Goal: Task Accomplishment & Management: Complete application form

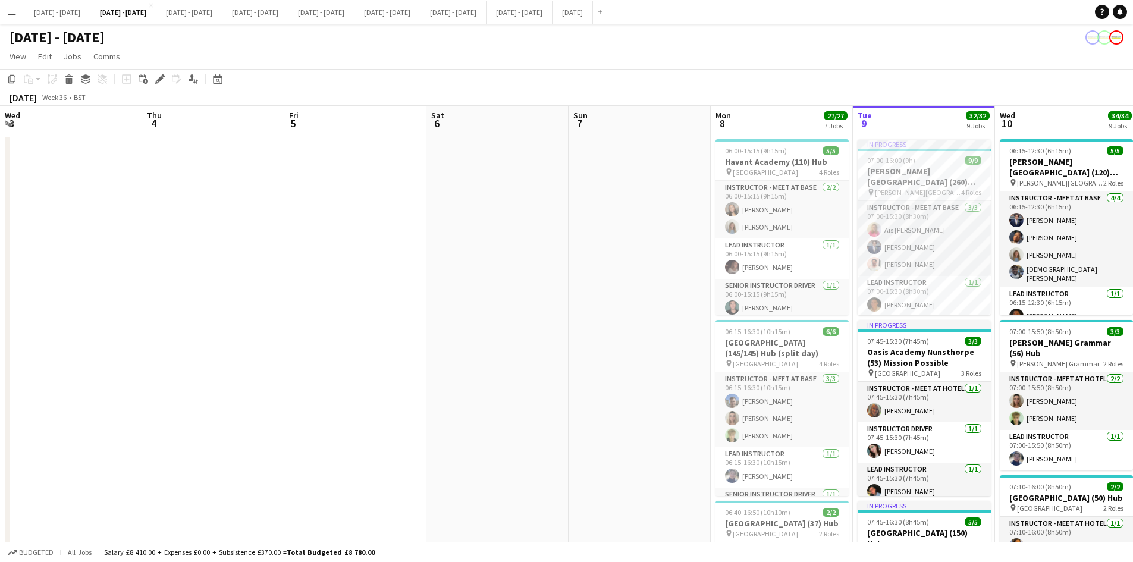
scroll to position [0, 402]
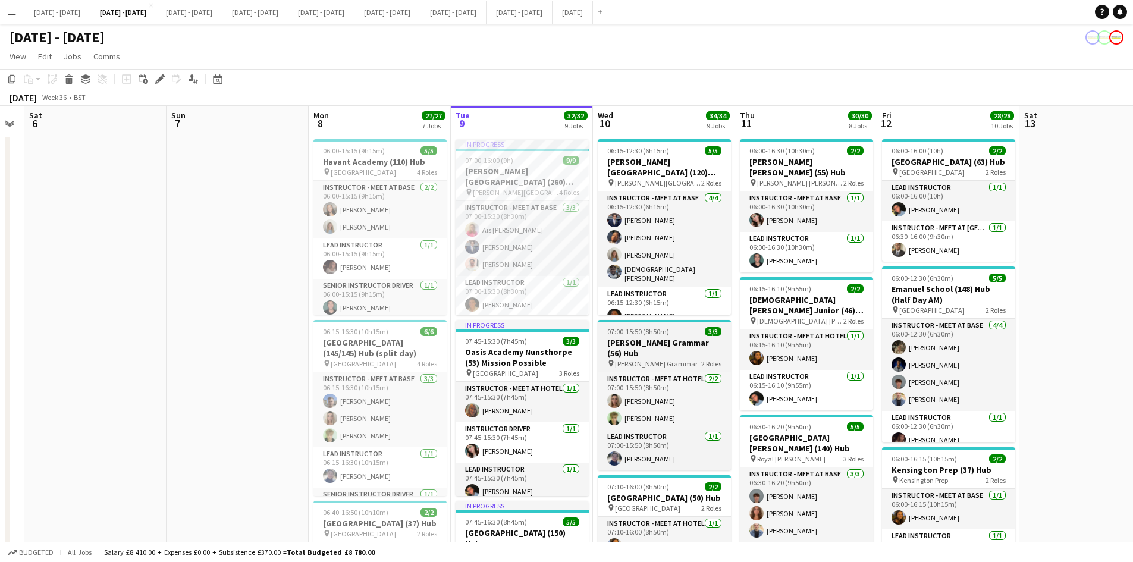
click at [684, 328] on div "07:00-15:50 (8h50m) 3/3" at bounding box center [664, 331] width 133 height 9
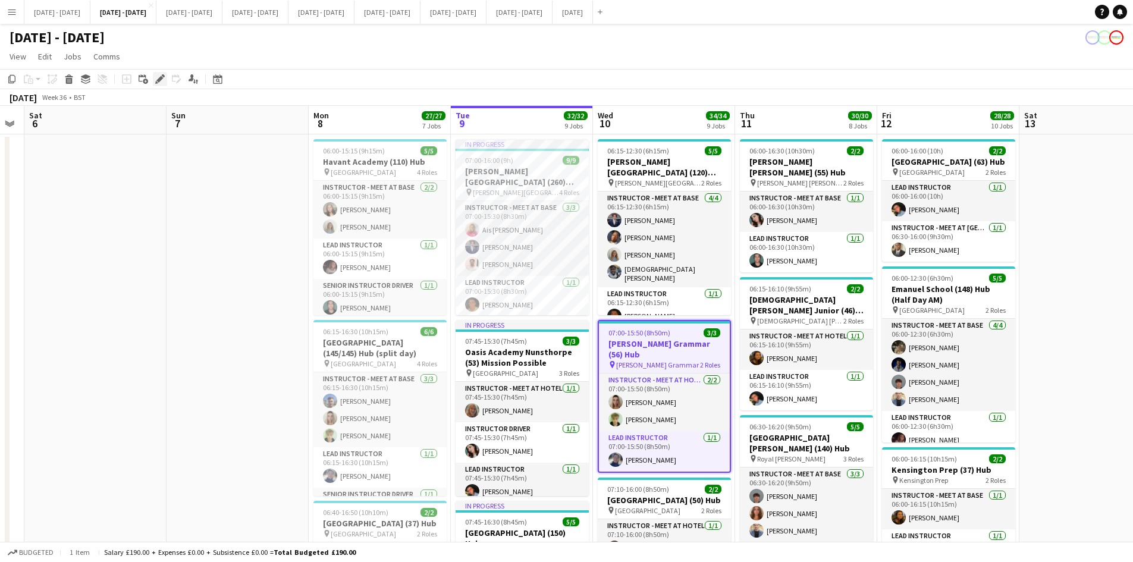
click at [157, 76] on icon "Edit" at bounding box center [160, 79] width 10 height 10
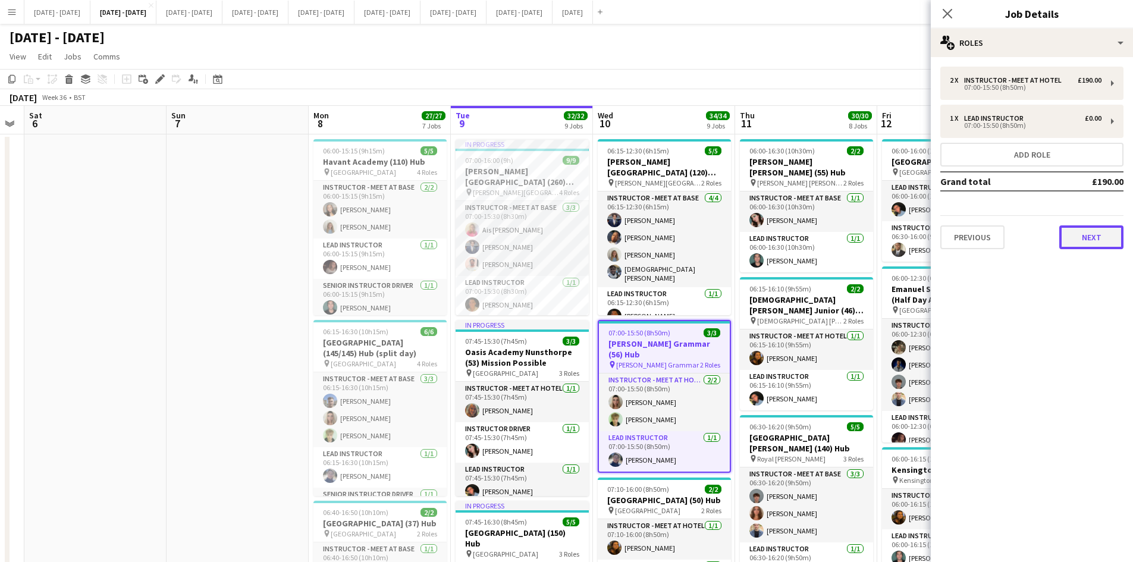
click at [1072, 233] on button "Next" at bounding box center [1092, 237] width 64 height 24
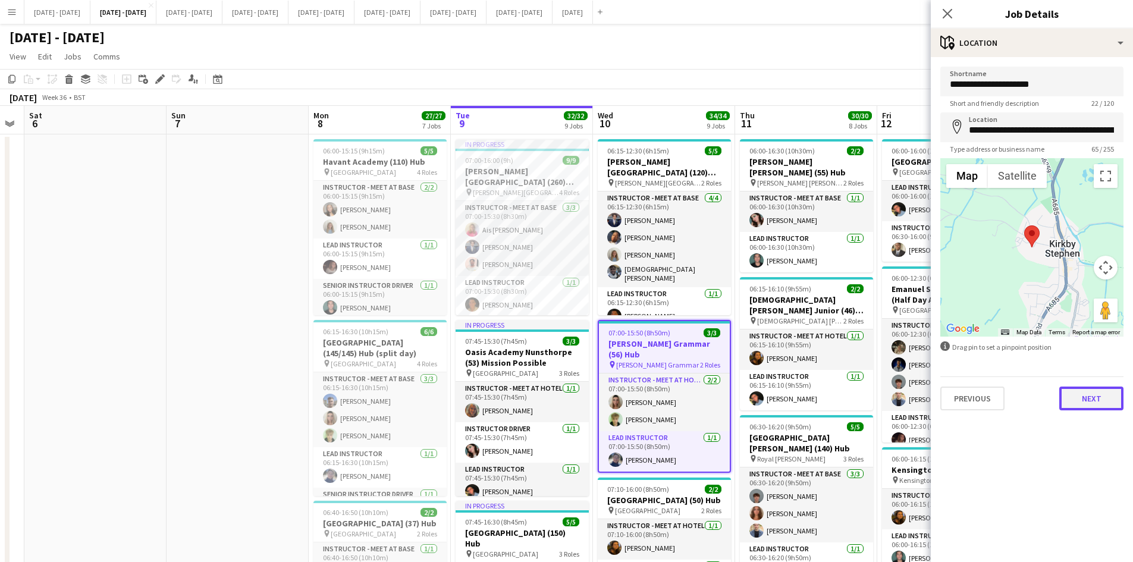
click at [1088, 399] on button "Next" at bounding box center [1092, 399] width 64 height 24
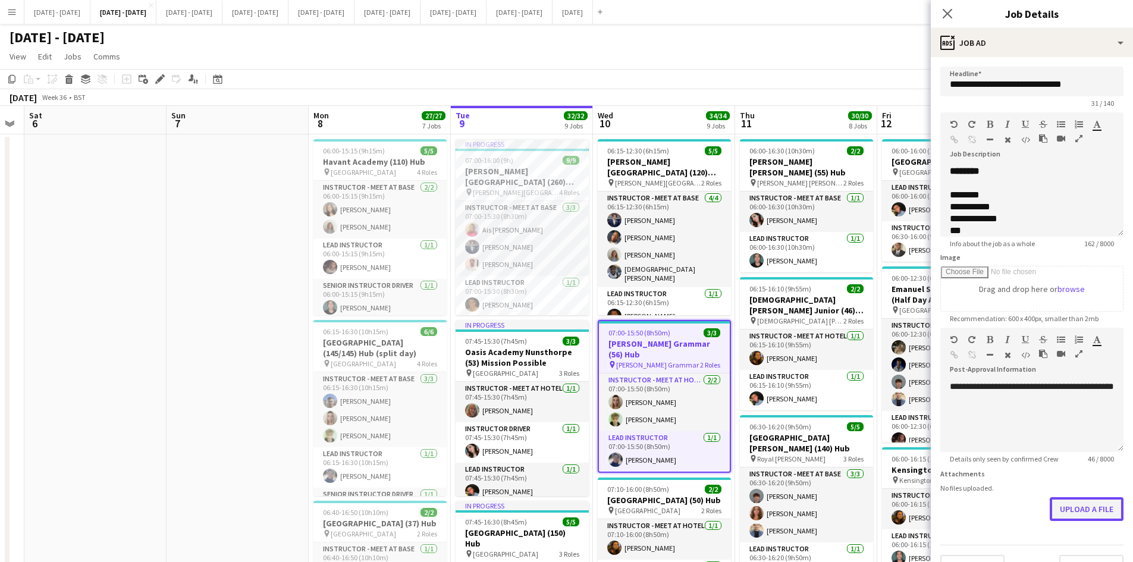
click at [1061, 507] on button "Upload a file" at bounding box center [1087, 509] width 74 height 24
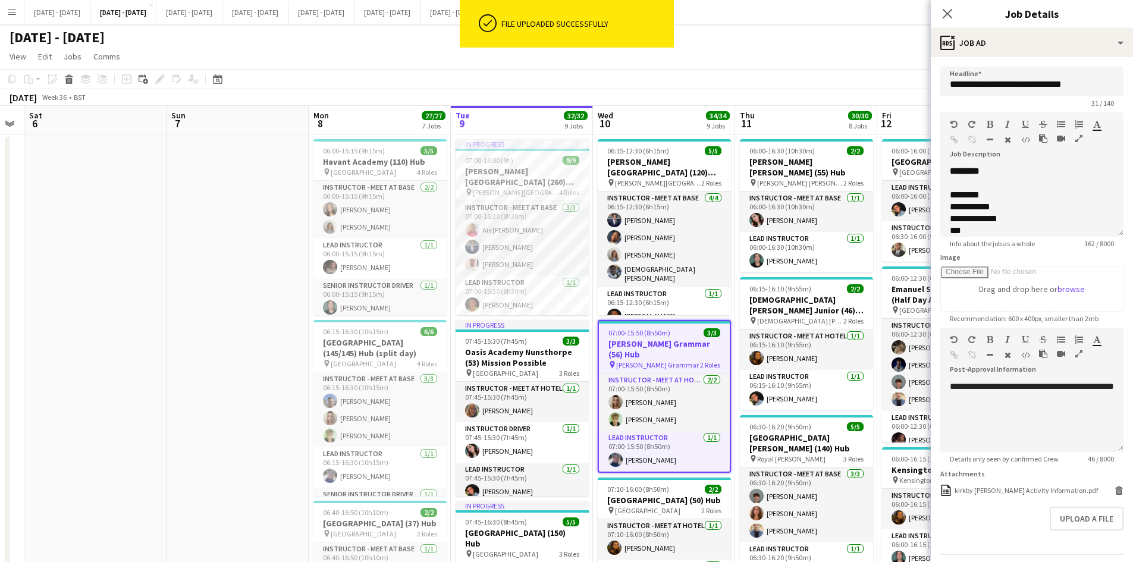
scroll to position [36, 0]
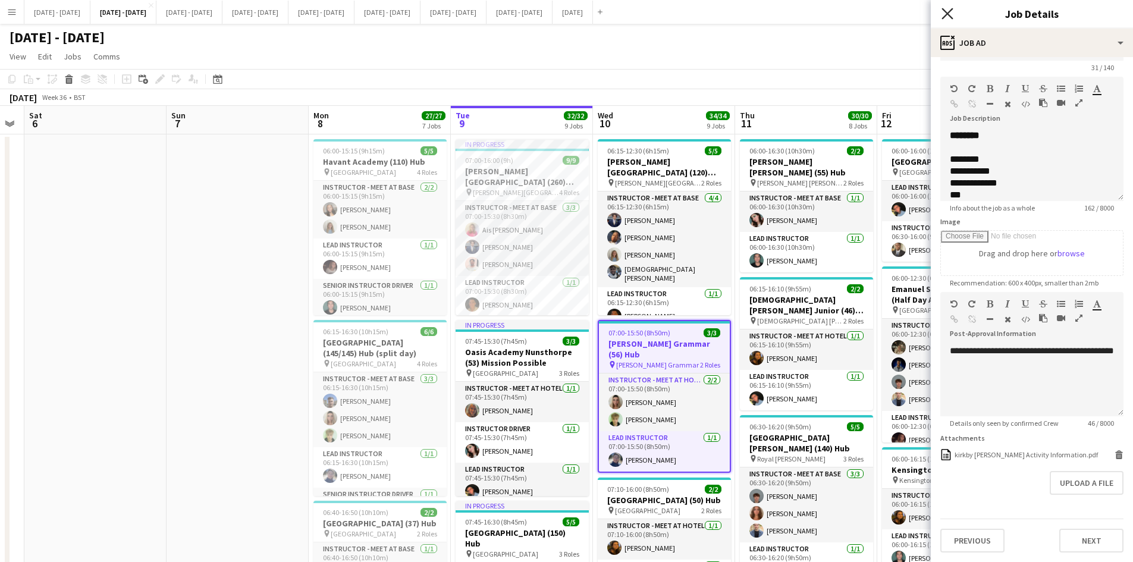
click at [946, 10] on icon "Close pop-in" at bounding box center [947, 13] width 11 height 11
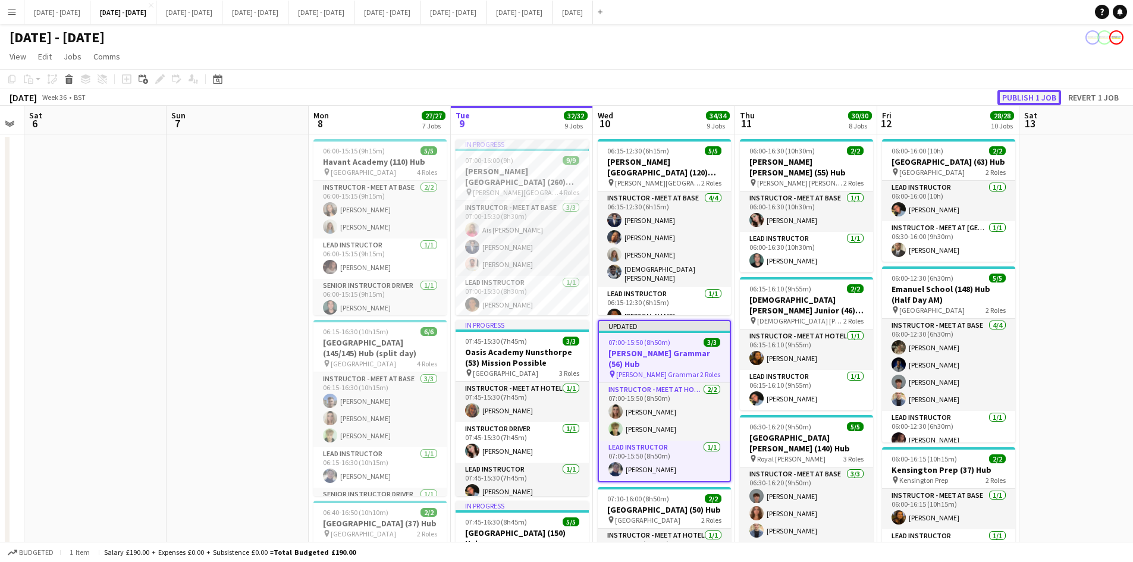
click at [1011, 95] on button "Publish 1 job" at bounding box center [1030, 97] width 64 height 15
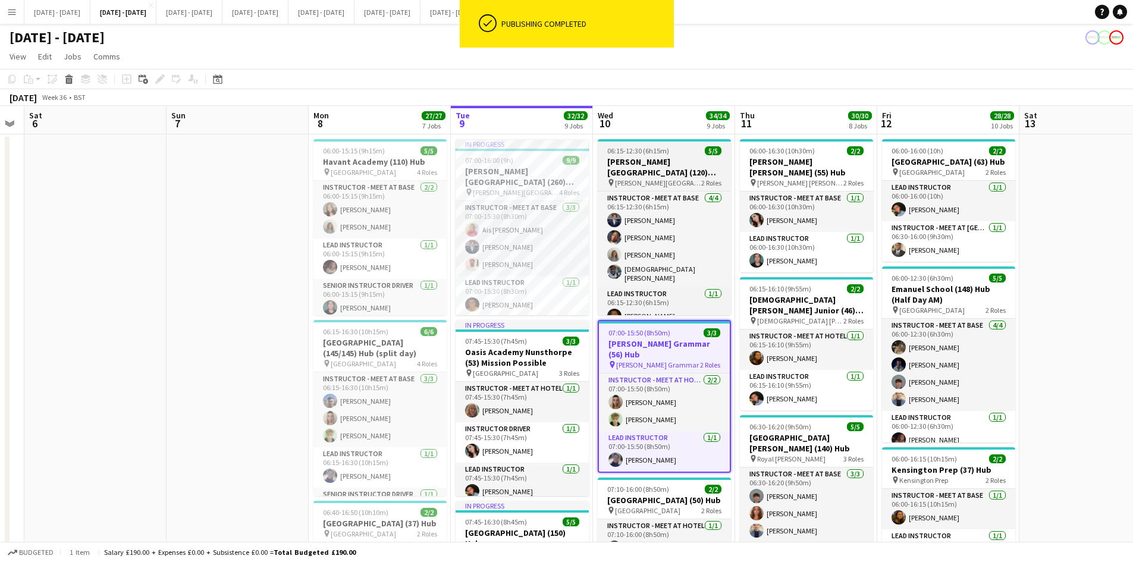
click at [676, 151] on div "06:15-12:30 (6h15m) 5/5" at bounding box center [664, 150] width 133 height 9
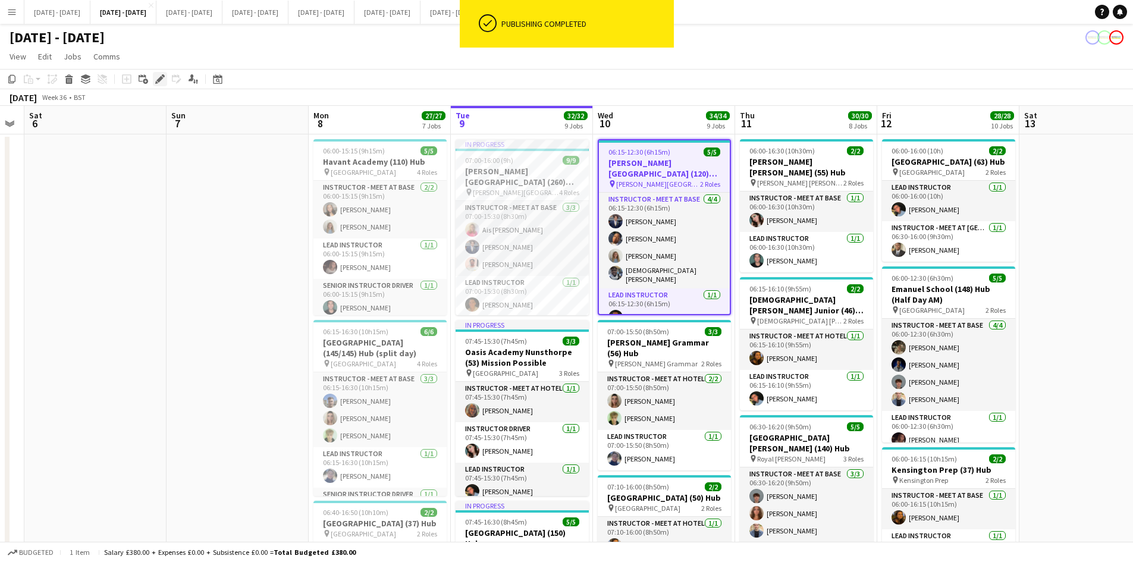
click at [162, 76] on icon at bounding box center [163, 75] width 3 height 3
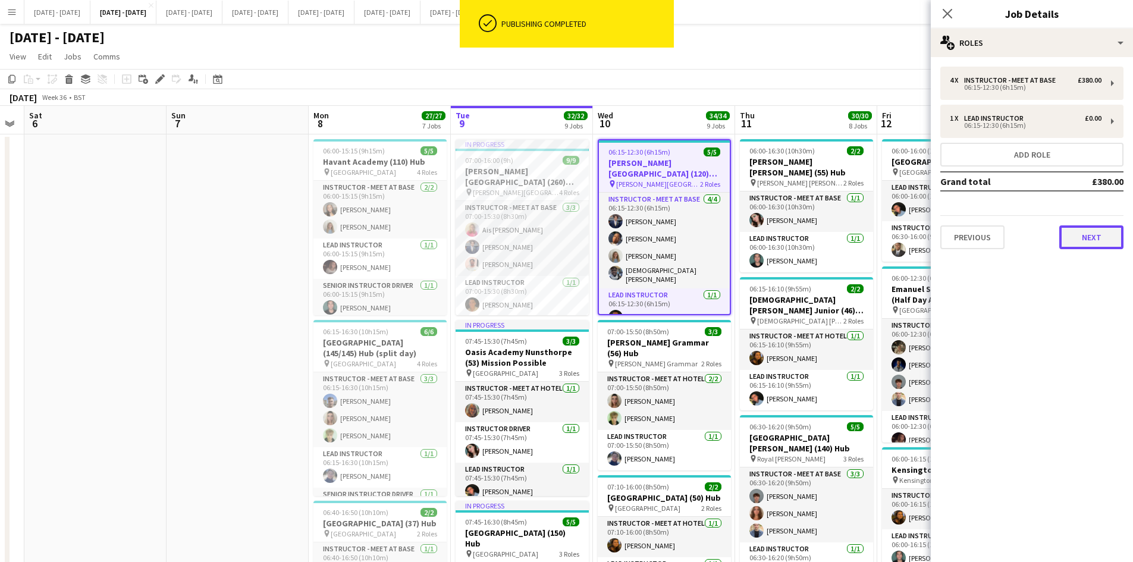
click at [1085, 234] on button "Next" at bounding box center [1092, 237] width 64 height 24
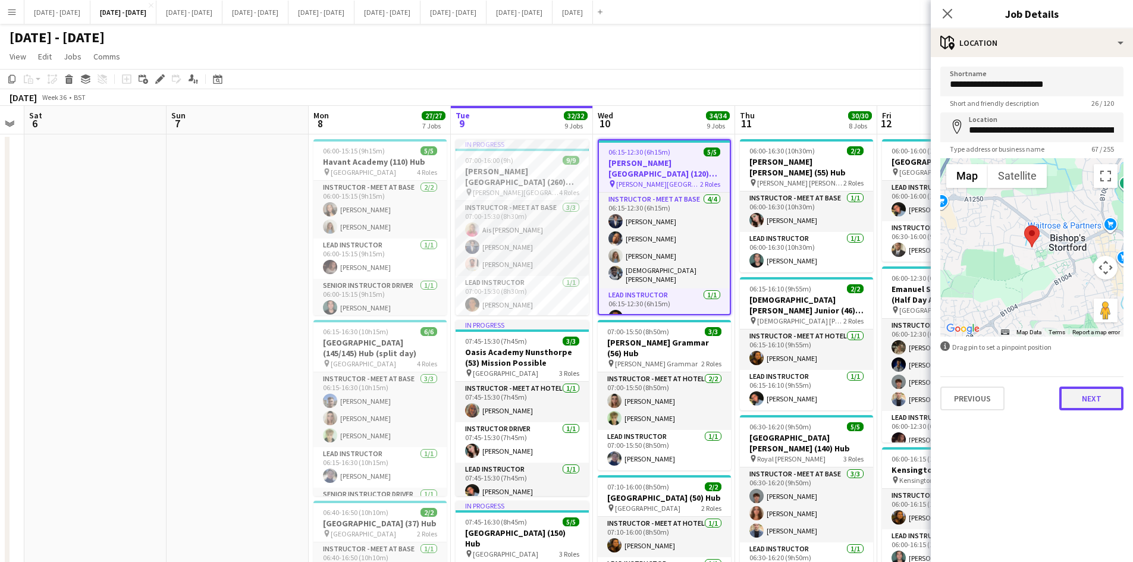
click at [1080, 395] on button "Next" at bounding box center [1092, 399] width 64 height 24
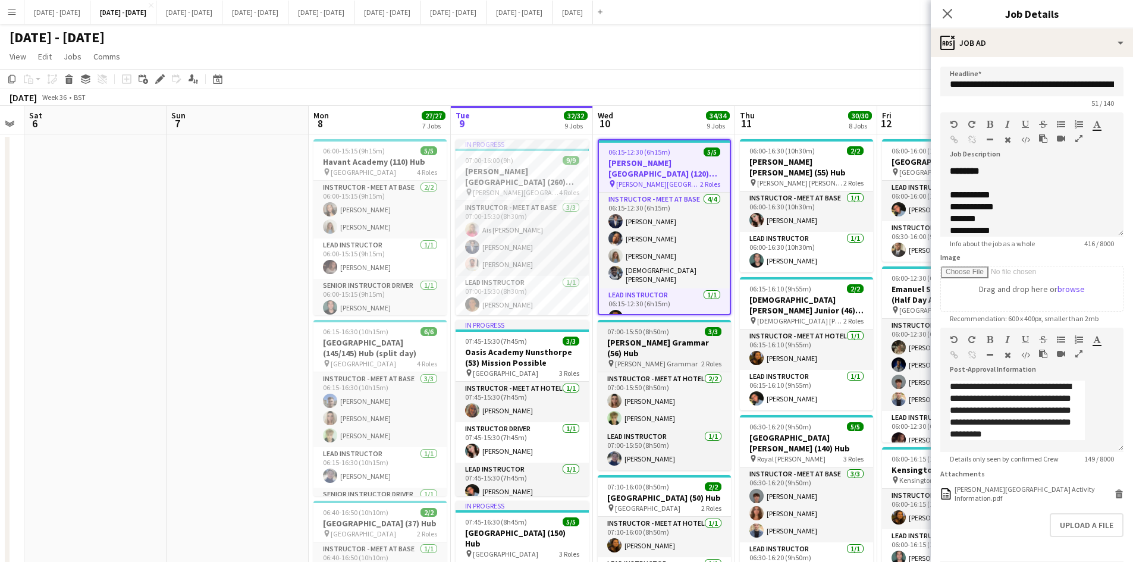
click at [688, 334] on div "07:00-15:50 (8h50m) 3/3" at bounding box center [664, 331] width 133 height 9
type input "**********"
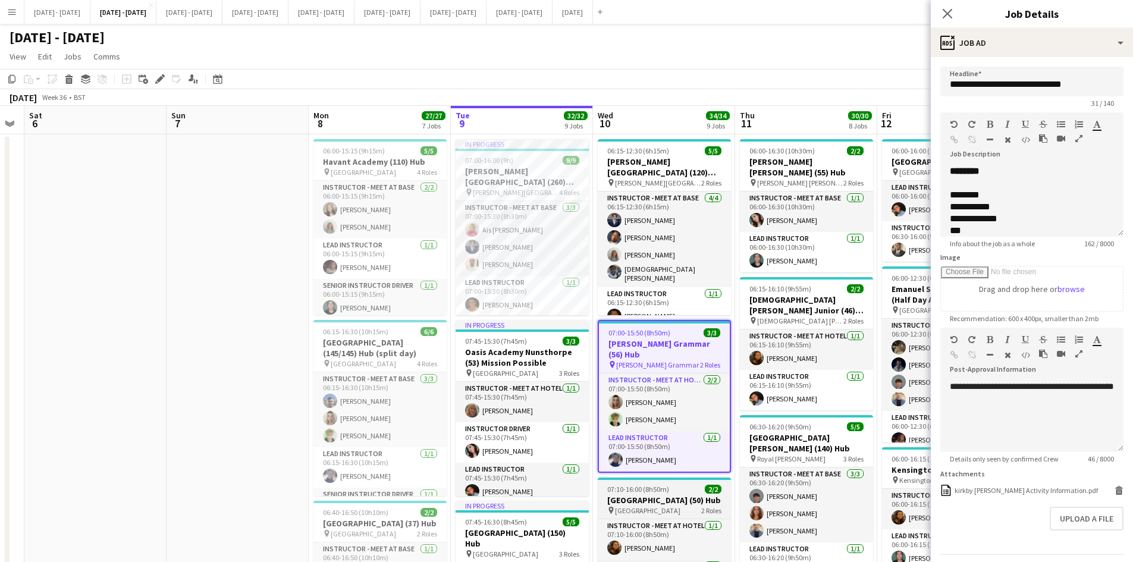
click at [690, 483] on app-job-card "07:10-16:00 (8h50m) 2/2 [GEOGRAPHIC_DATA] (50) Hub pin [GEOGRAPHIC_DATA] 2 Role…" at bounding box center [664, 539] width 133 height 123
type input "**********"
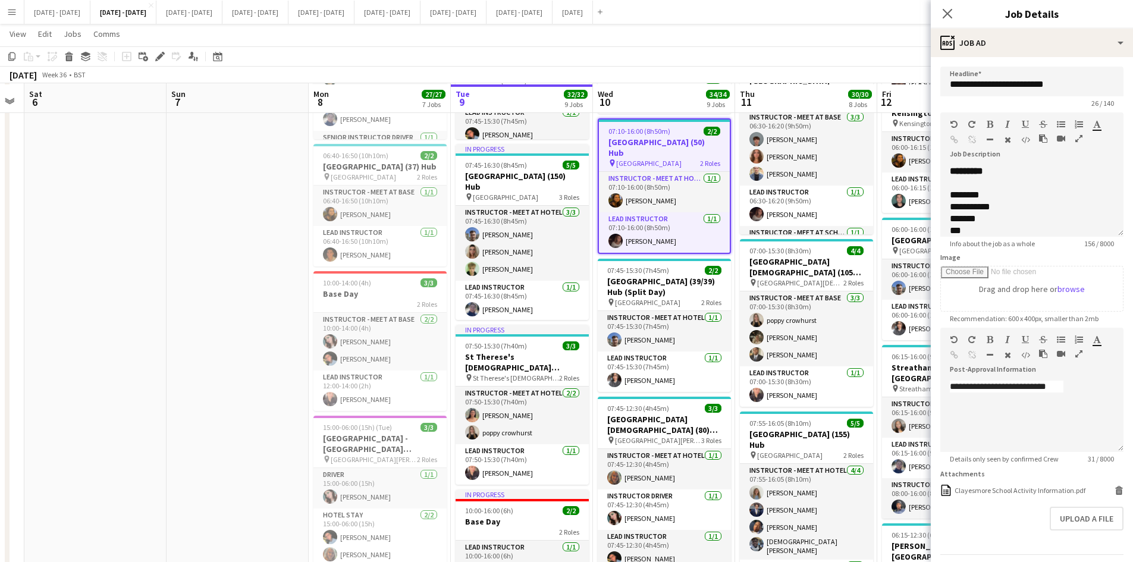
scroll to position [357, 0]
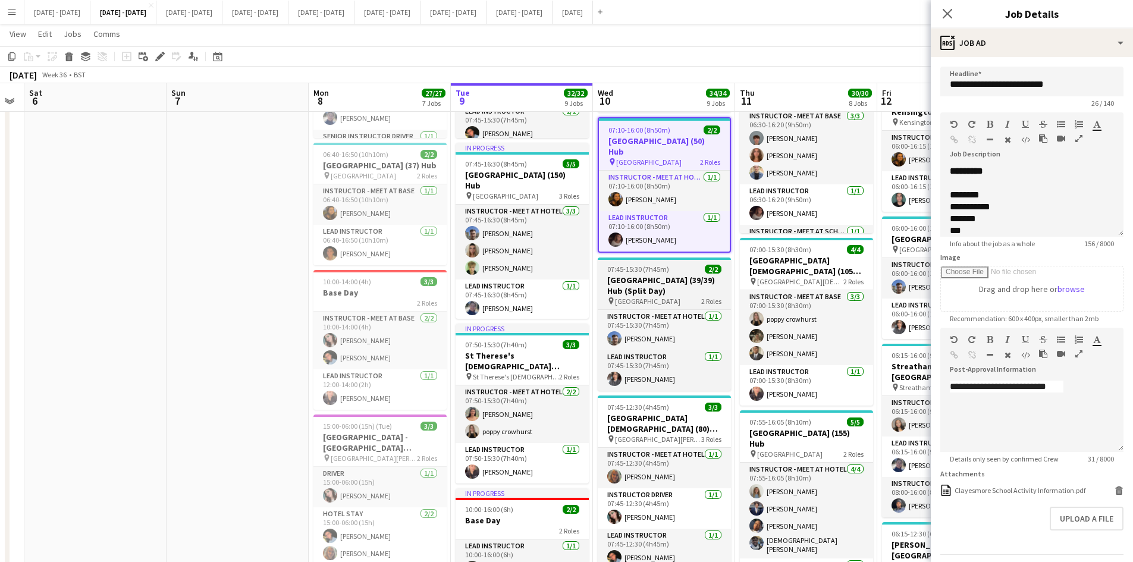
click at [687, 265] on div "07:45-15:30 (7h45m) 2/2" at bounding box center [664, 269] width 133 height 9
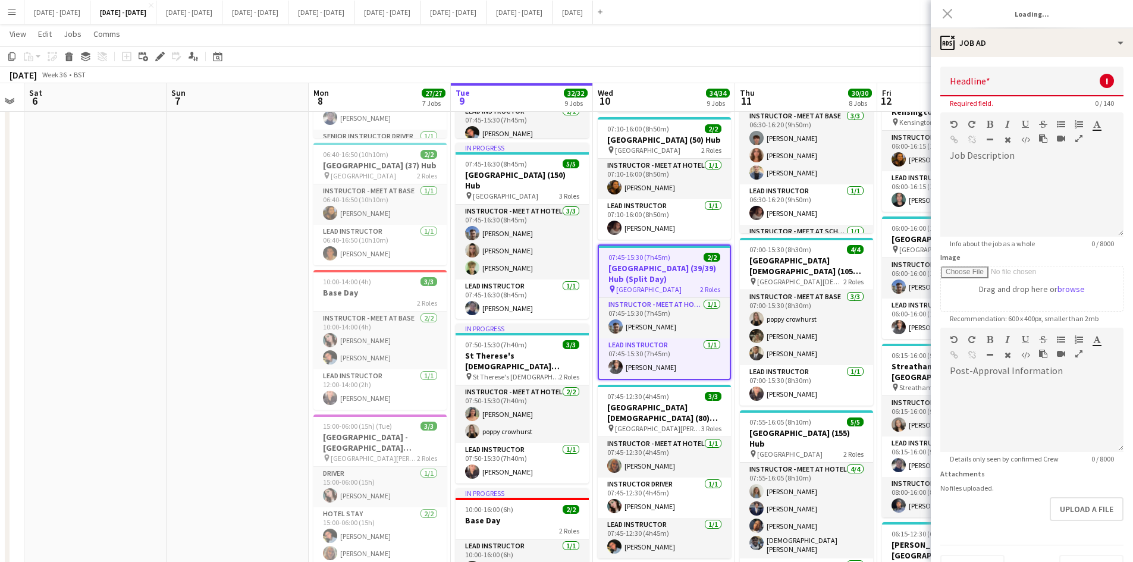
type input "**********"
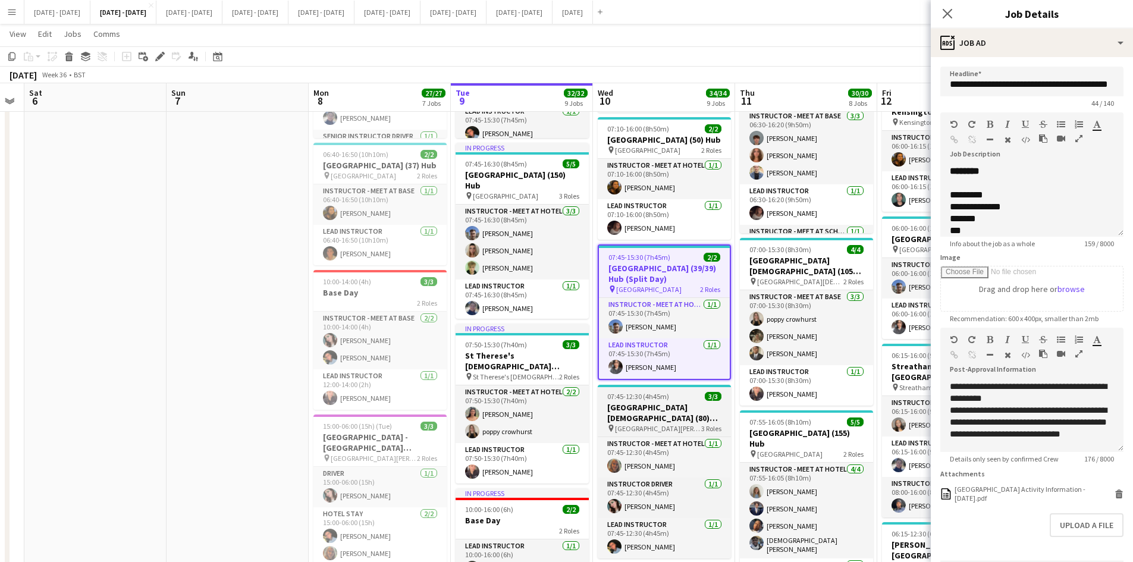
click at [672, 400] on div "07:45-12:30 (4h45m) 3/3" at bounding box center [664, 396] width 133 height 9
type input "**********"
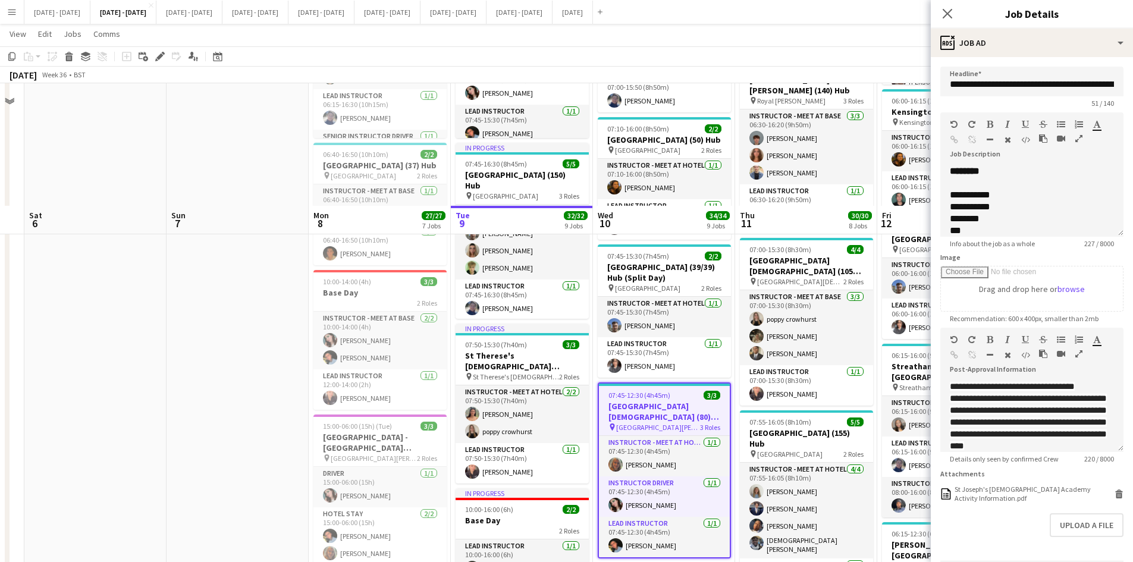
scroll to position [595, 0]
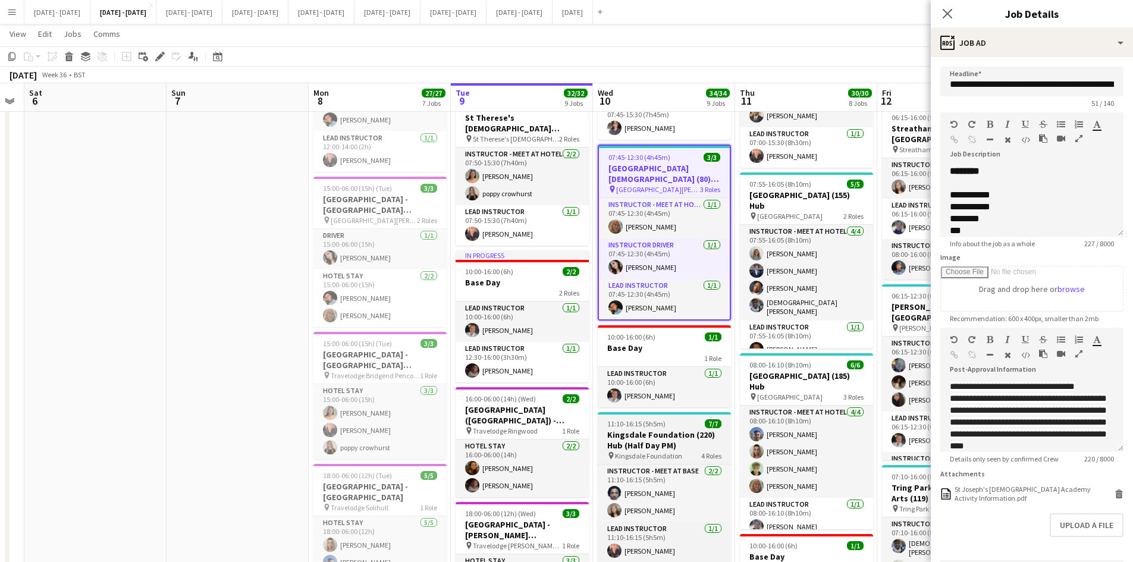
click at [687, 419] on app-job-card "11:10-16:15 (5h5m) 7/7 Kingsdale Foundation (220) Hub (Half Day PM) pin Kingsda…" at bounding box center [664, 500] width 133 height 176
type input "**********"
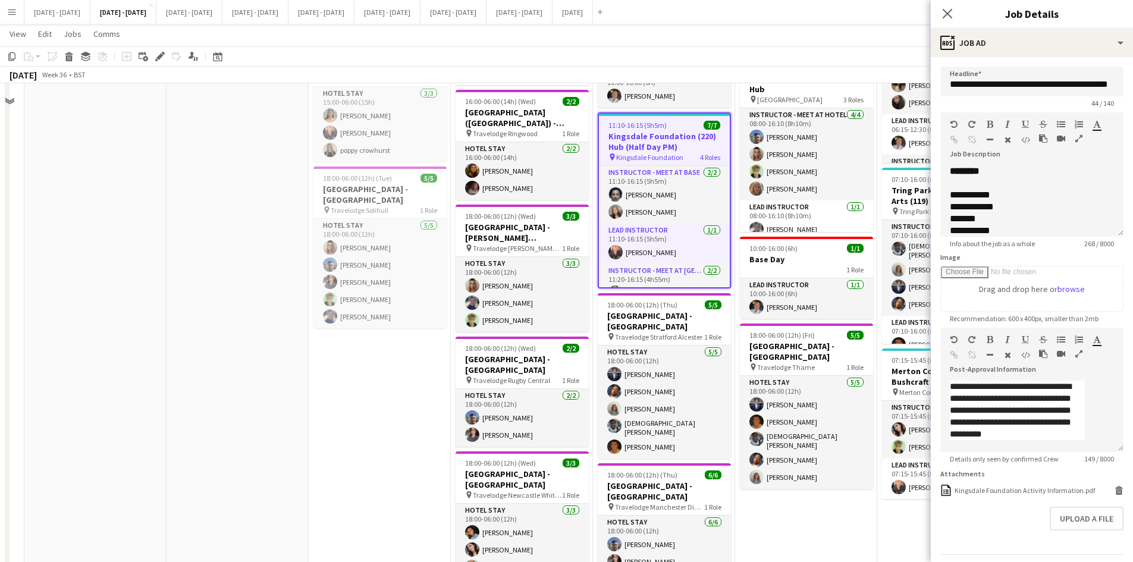
scroll to position [833, 0]
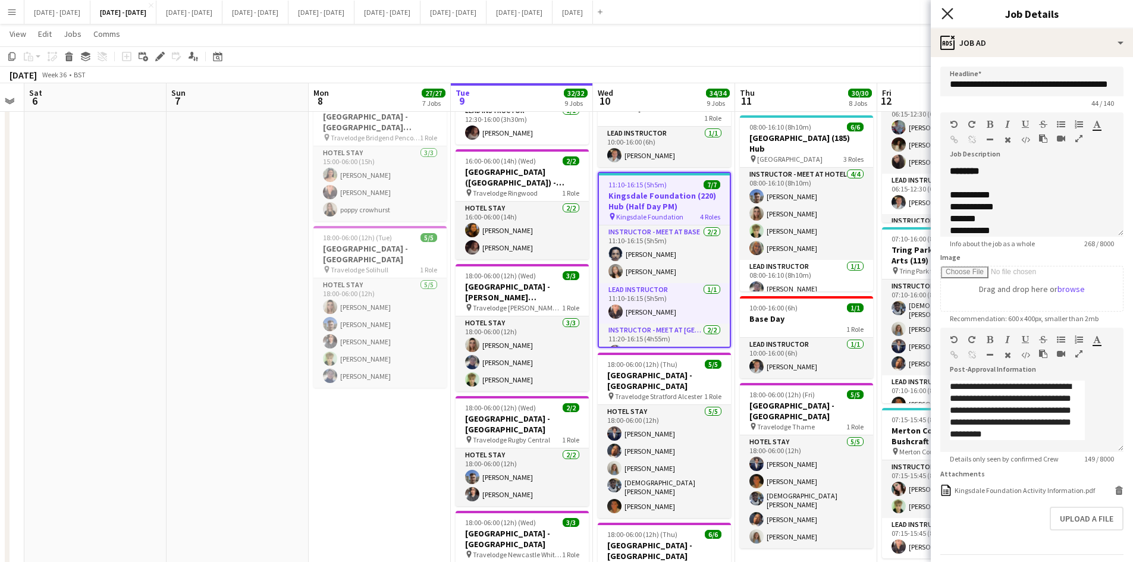
click at [947, 15] on icon at bounding box center [947, 13] width 11 height 11
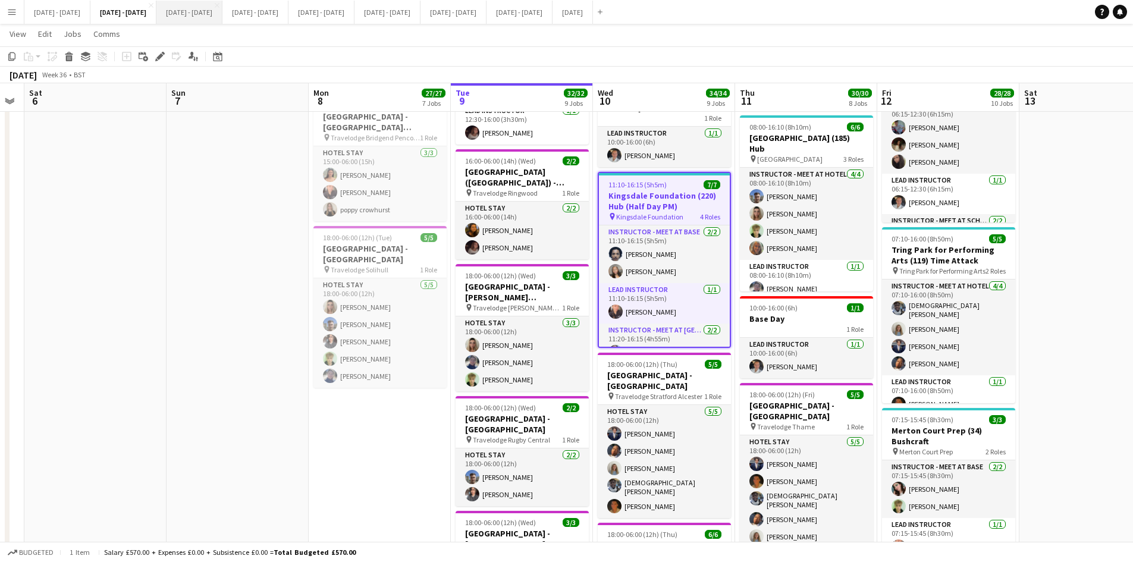
click at [220, 9] on button "[DATE] - [DATE] Close" at bounding box center [189, 12] width 66 height 23
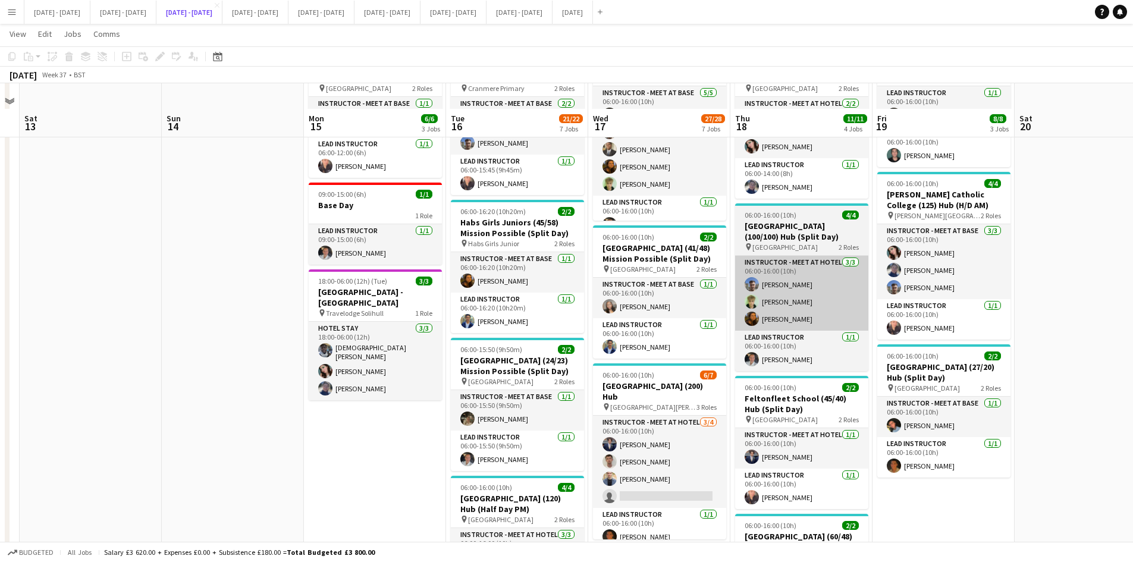
scroll to position [119, 0]
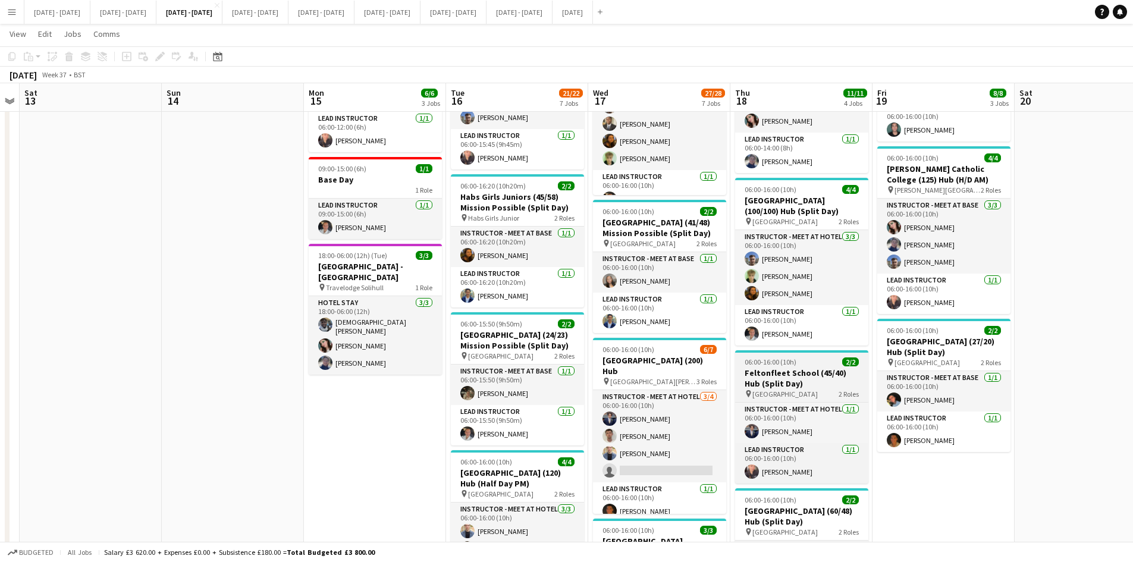
click at [810, 358] on div "06:00-16:00 (10h) 2/2" at bounding box center [801, 362] width 133 height 9
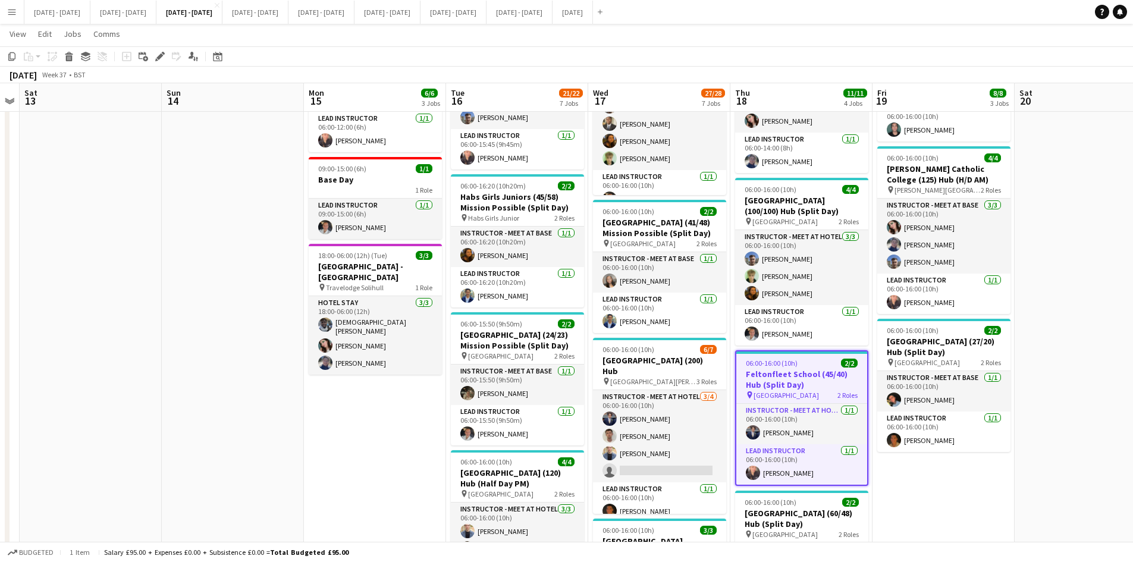
click at [810, 359] on div "06:00-16:00 (10h) 2/2" at bounding box center [802, 363] width 131 height 9
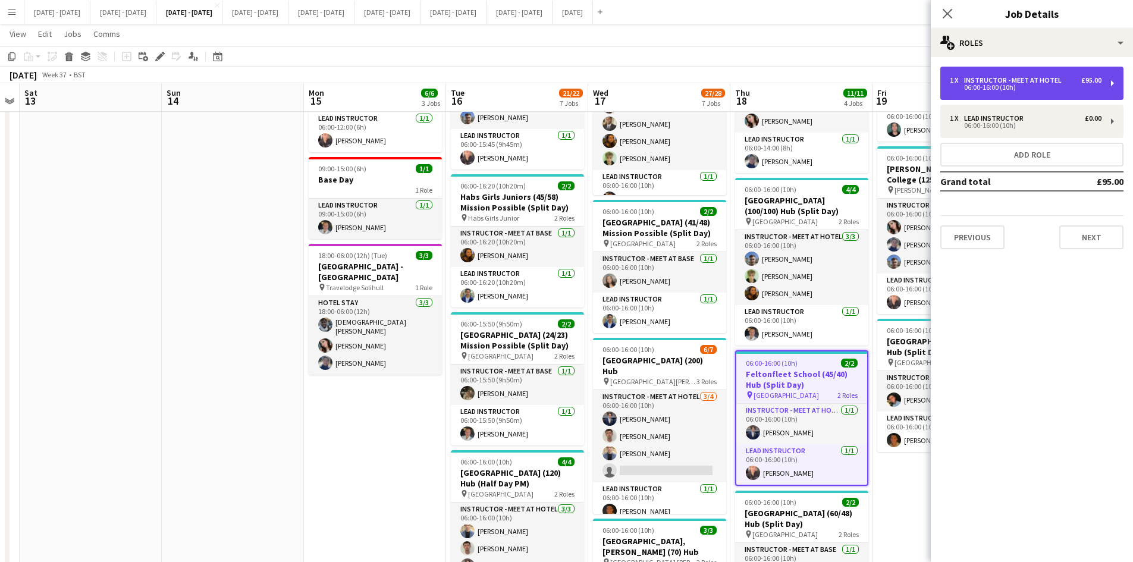
click at [991, 82] on div "Instructor - Meet at Hotel" at bounding box center [1015, 80] width 102 height 8
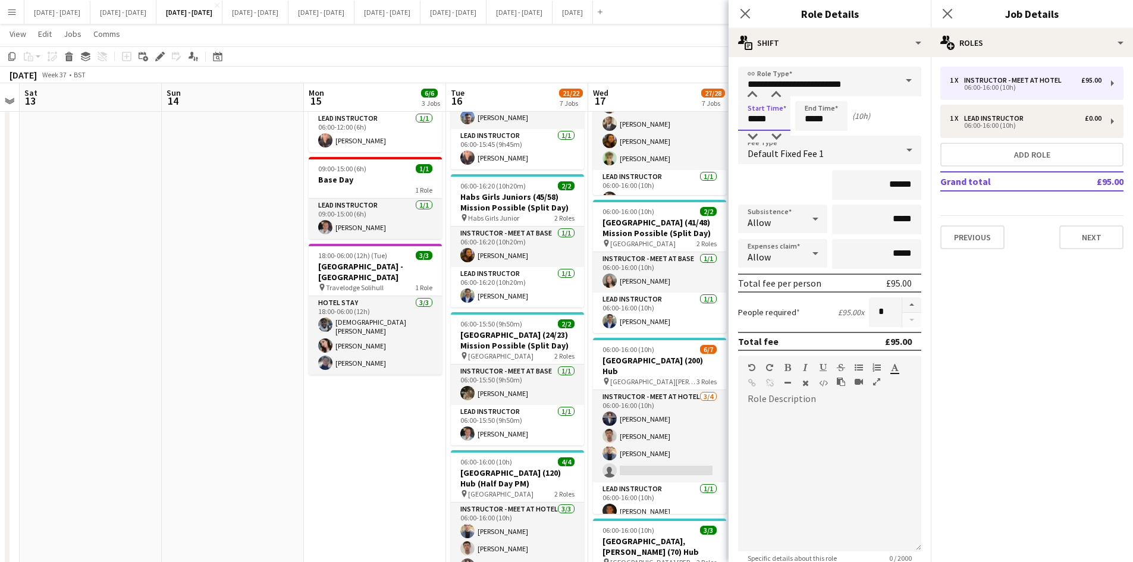
drag, startPoint x: 773, startPoint y: 114, endPoint x: 732, endPoint y: 123, distance: 42.0
click at [732, 123] on form "**********" at bounding box center [830, 377] width 202 height 620
type input "*****"
click at [751, 13] on app-icon "Close pop-in" at bounding box center [745, 13] width 17 height 17
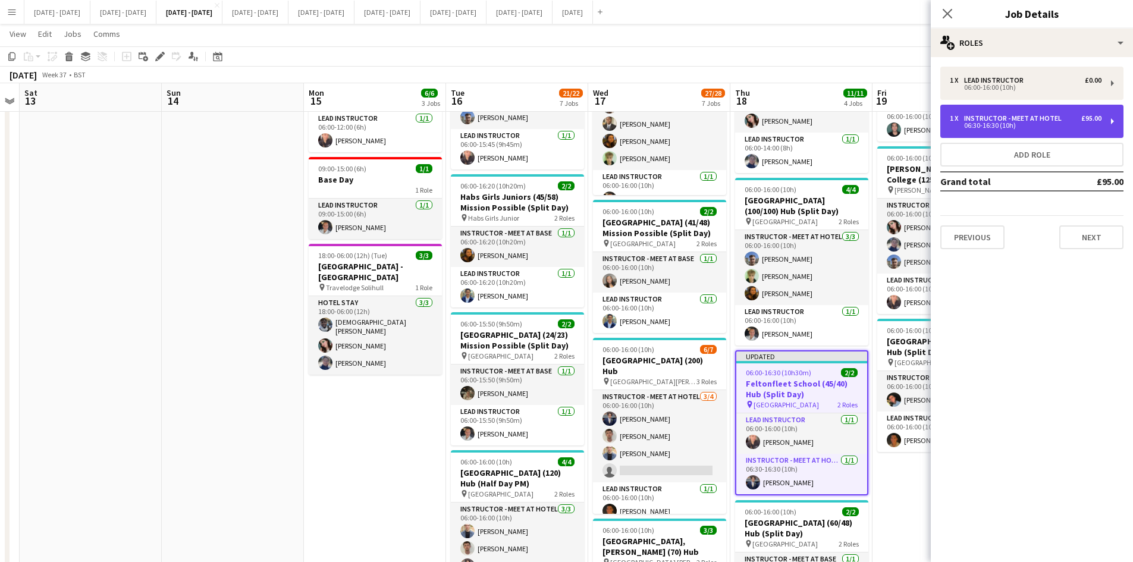
click at [985, 115] on div "Instructor - Meet at Hotel" at bounding box center [1015, 118] width 102 height 8
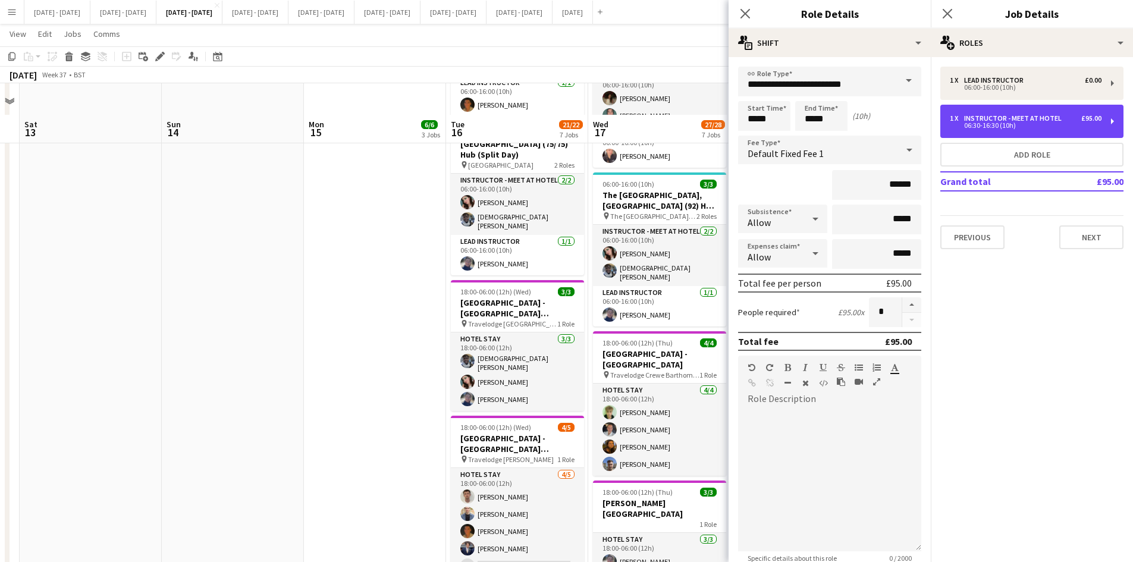
scroll to position [593, 0]
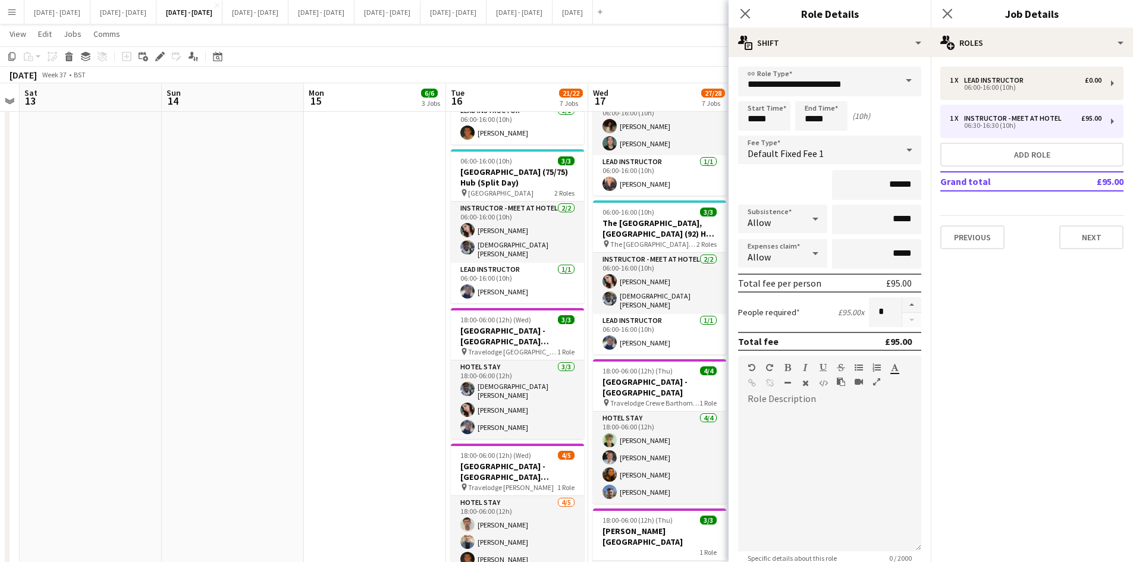
click at [901, 83] on span at bounding box center [909, 81] width 25 height 29
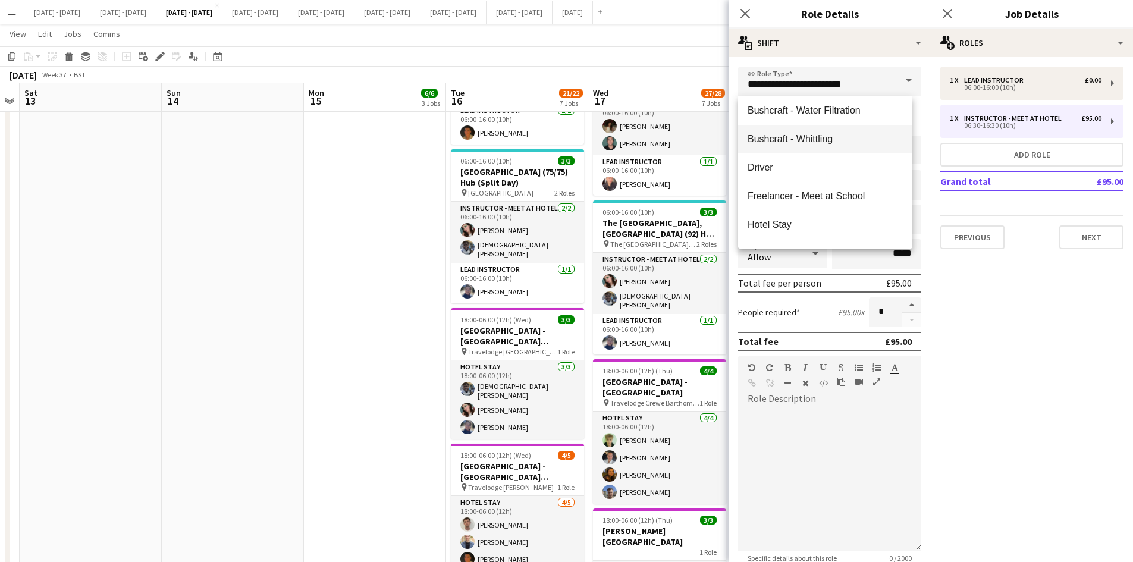
scroll to position [238, 0]
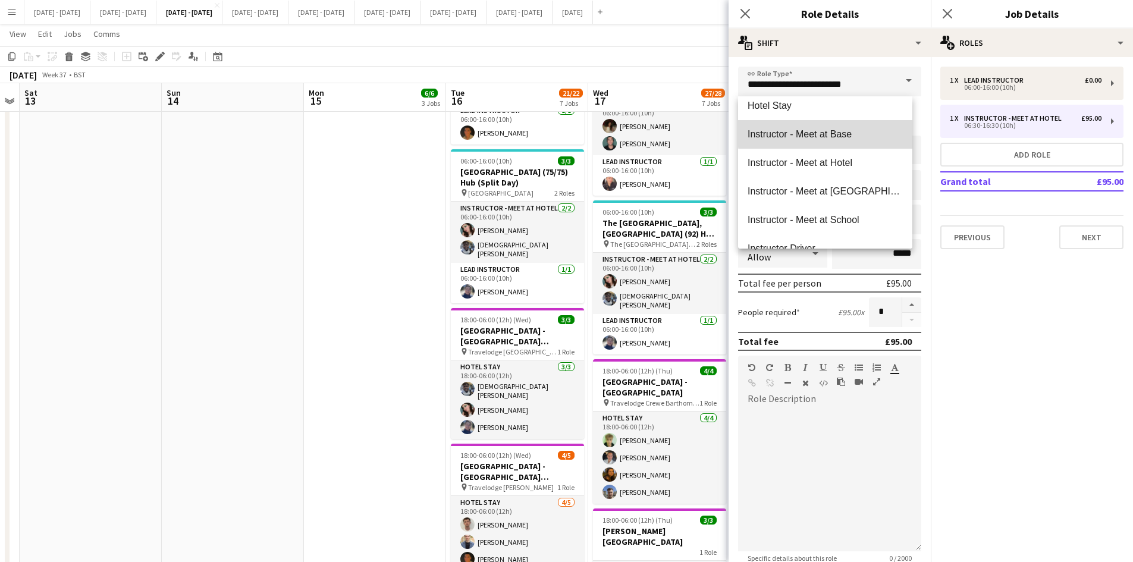
click at [832, 133] on span "Instructor - Meet at Base" at bounding box center [825, 134] width 155 height 11
type input "**********"
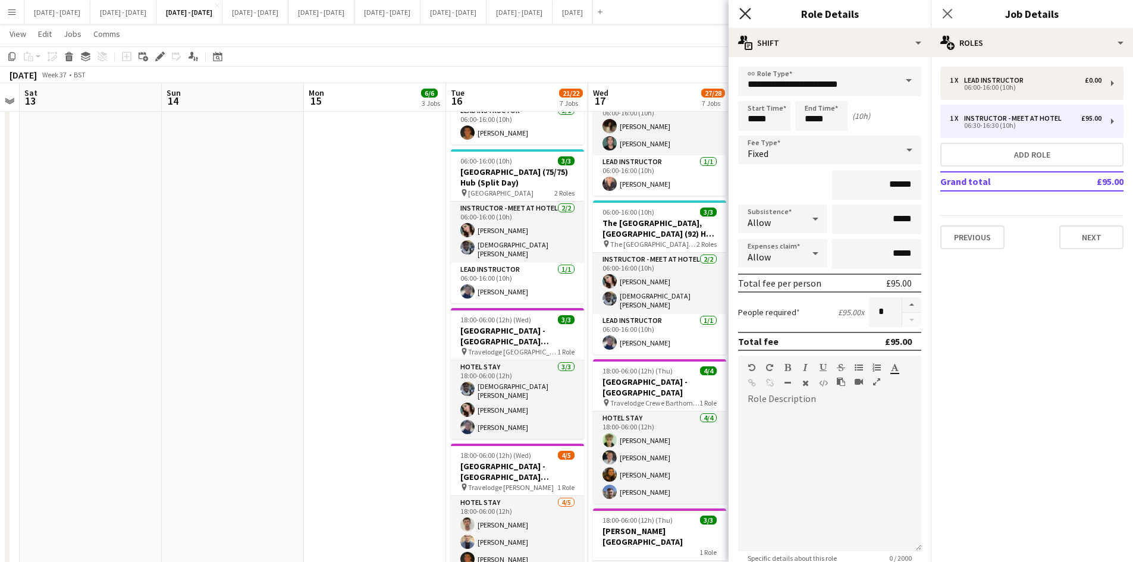
click at [744, 12] on icon at bounding box center [745, 13] width 11 height 11
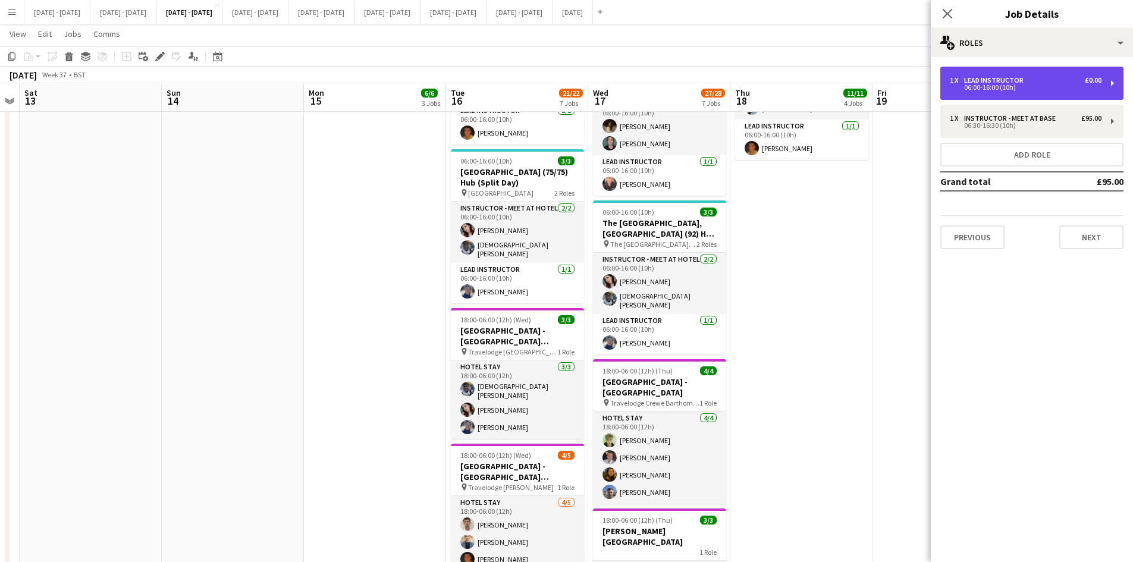
click at [980, 86] on div "06:00-16:00 (10h)" at bounding box center [1026, 87] width 152 height 6
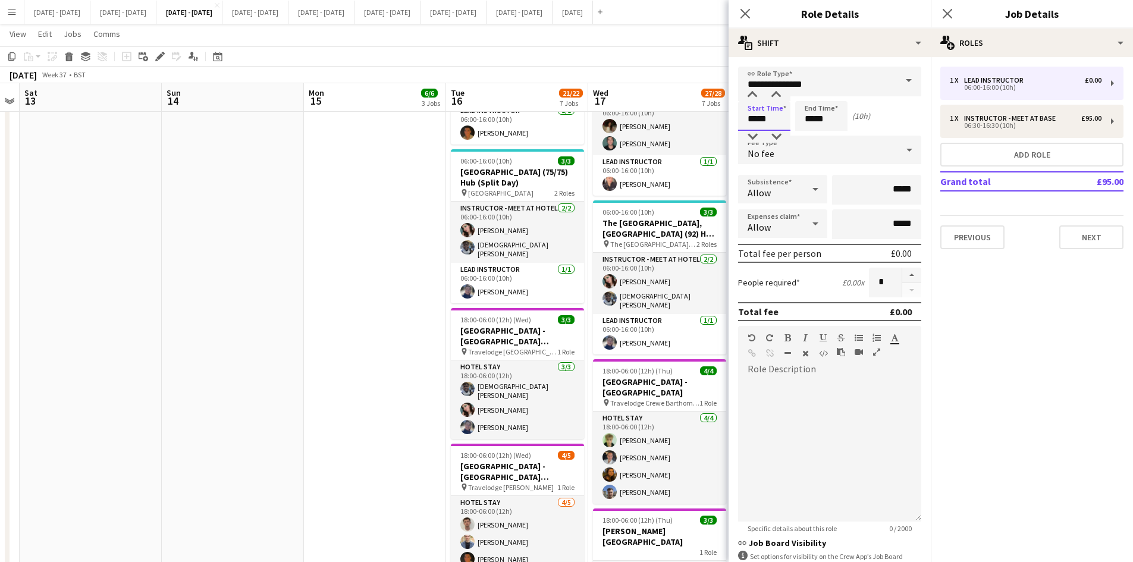
drag, startPoint x: 768, startPoint y: 119, endPoint x: 728, endPoint y: 123, distance: 40.1
click at [728, 123] on body "Menu Boards Boards Boards All jobs Status Workforce Workforce My Workforce Recr…" at bounding box center [566, 44] width 1133 height 1274
type input "*****"
click at [741, 18] on icon at bounding box center [745, 13] width 11 height 11
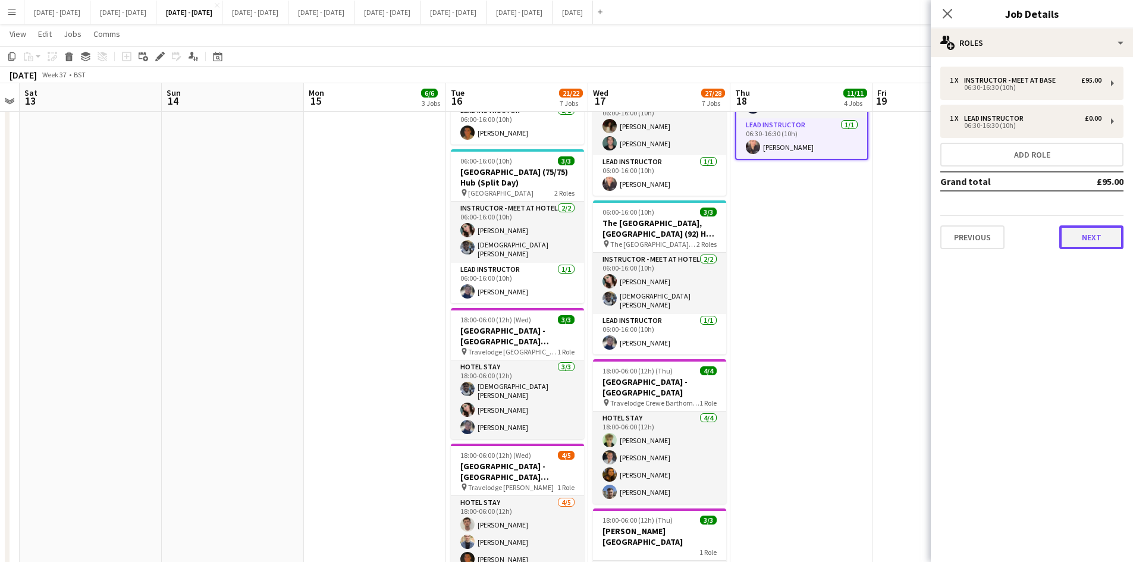
click at [1098, 240] on button "Next" at bounding box center [1092, 237] width 64 height 24
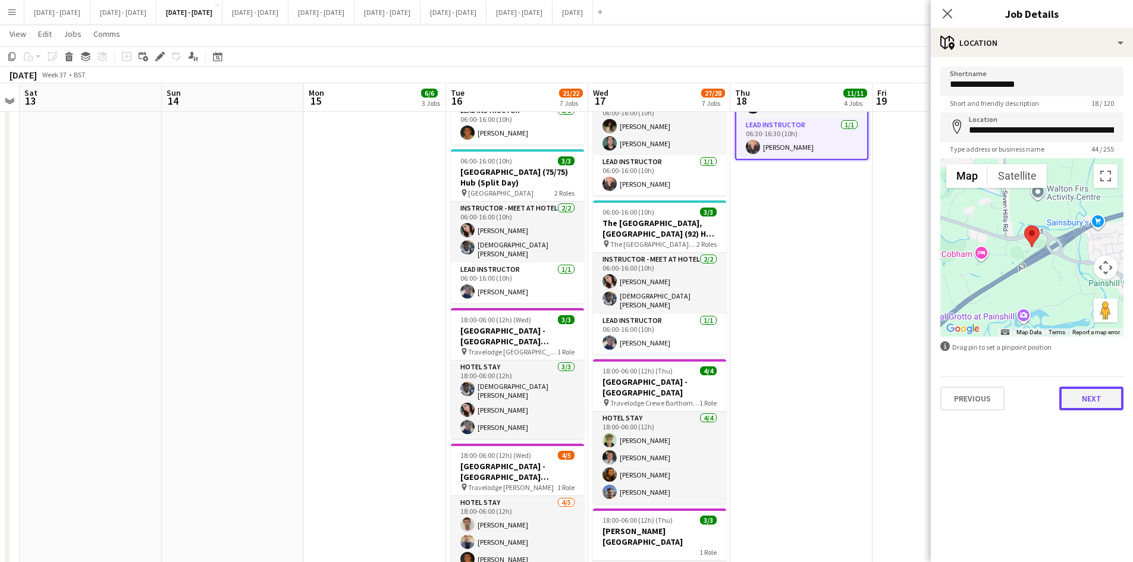
click at [1086, 401] on button "Next" at bounding box center [1092, 399] width 64 height 24
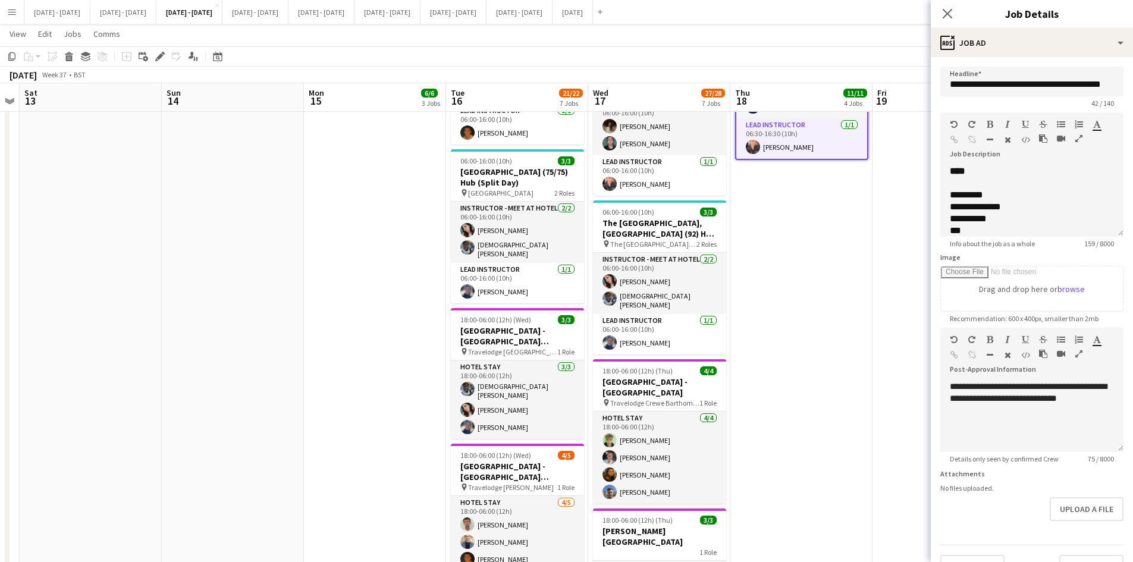
scroll to position [37, 0]
click at [1054, 510] on button "Upload a file" at bounding box center [1087, 509] width 74 height 24
click at [945, 11] on icon at bounding box center [947, 13] width 11 height 11
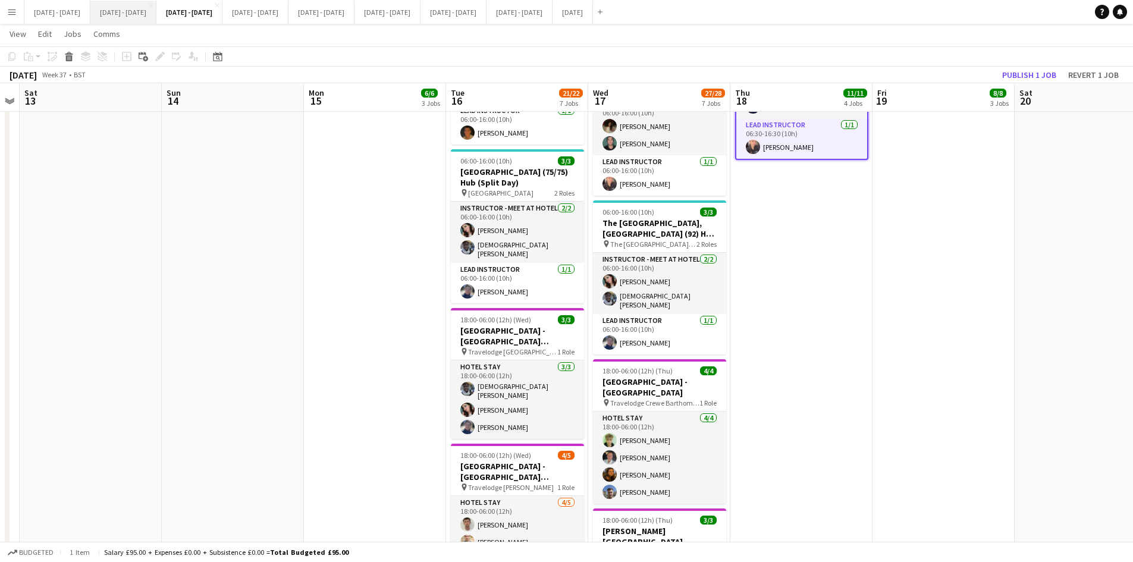
click at [137, 10] on button "[DATE] - [DATE] Close" at bounding box center [123, 12] width 66 height 23
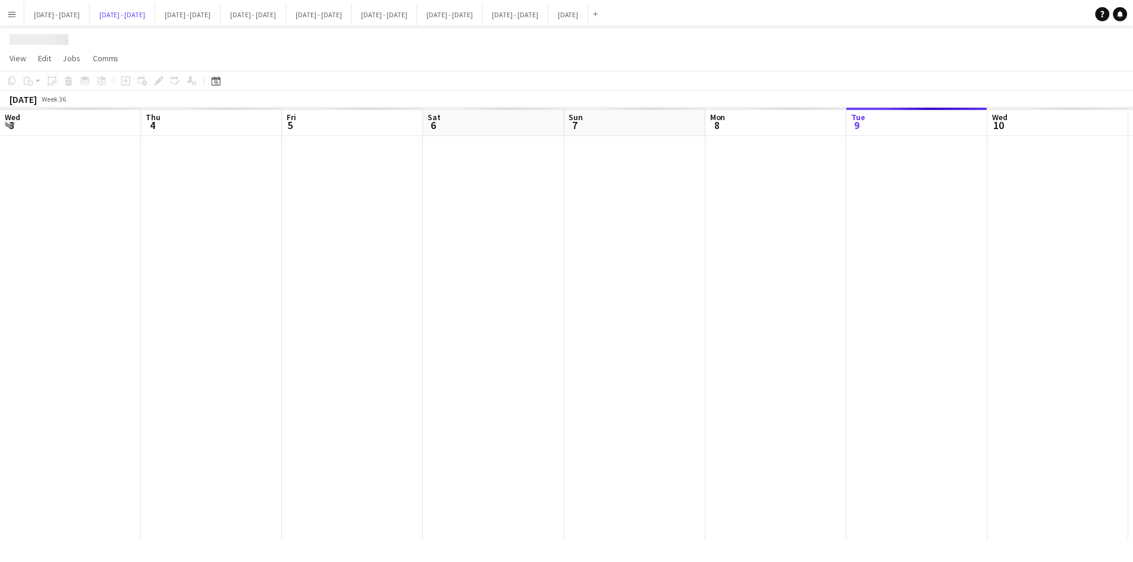
scroll to position [0, 402]
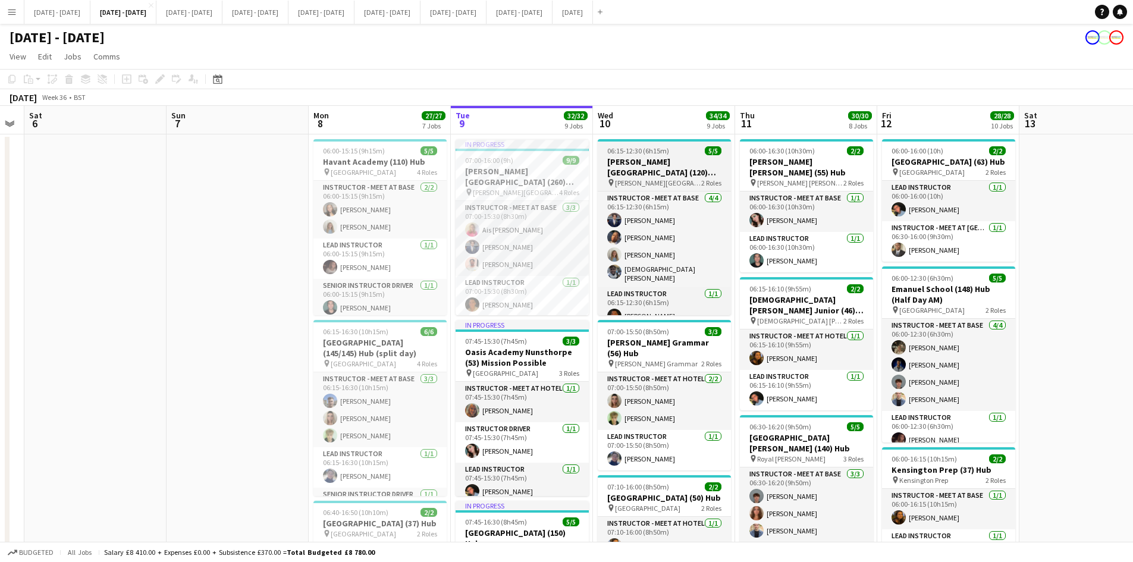
click at [681, 151] on div "06:15-12:30 (6h15m) 5/5" at bounding box center [664, 150] width 133 height 9
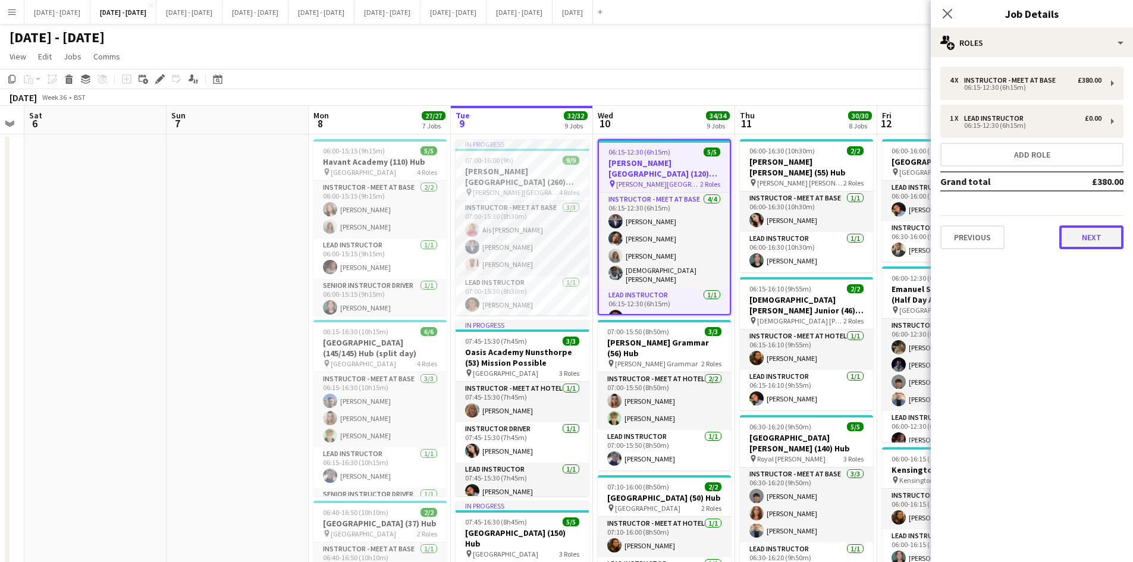
click at [1080, 238] on button "Next" at bounding box center [1092, 237] width 64 height 24
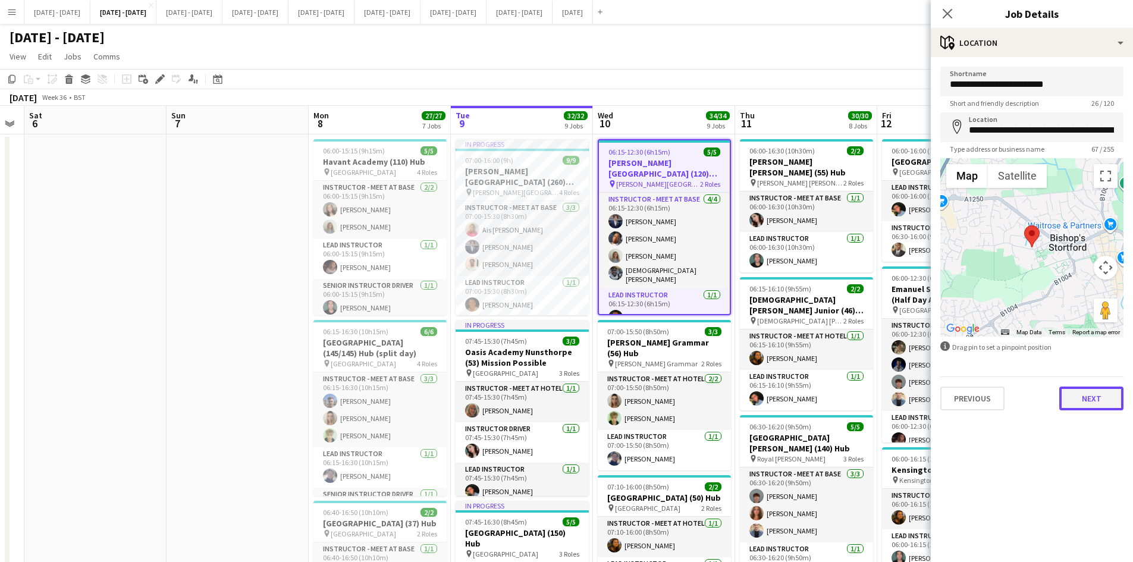
click at [1089, 399] on button "Next" at bounding box center [1092, 399] width 64 height 24
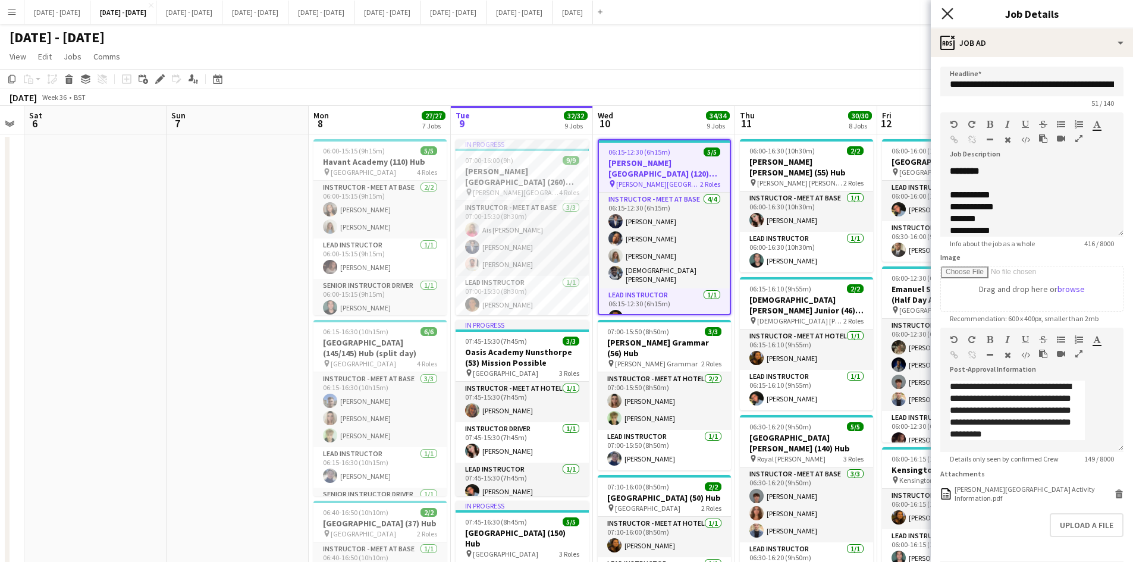
click at [945, 15] on icon "Close pop-in" at bounding box center [947, 13] width 11 height 11
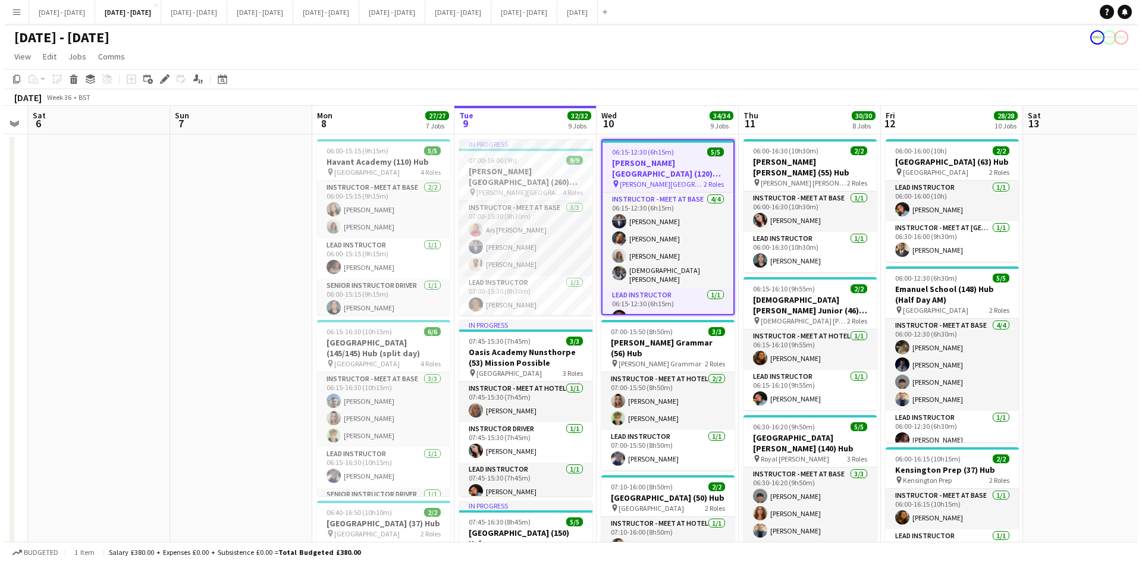
scroll to position [0, 405]
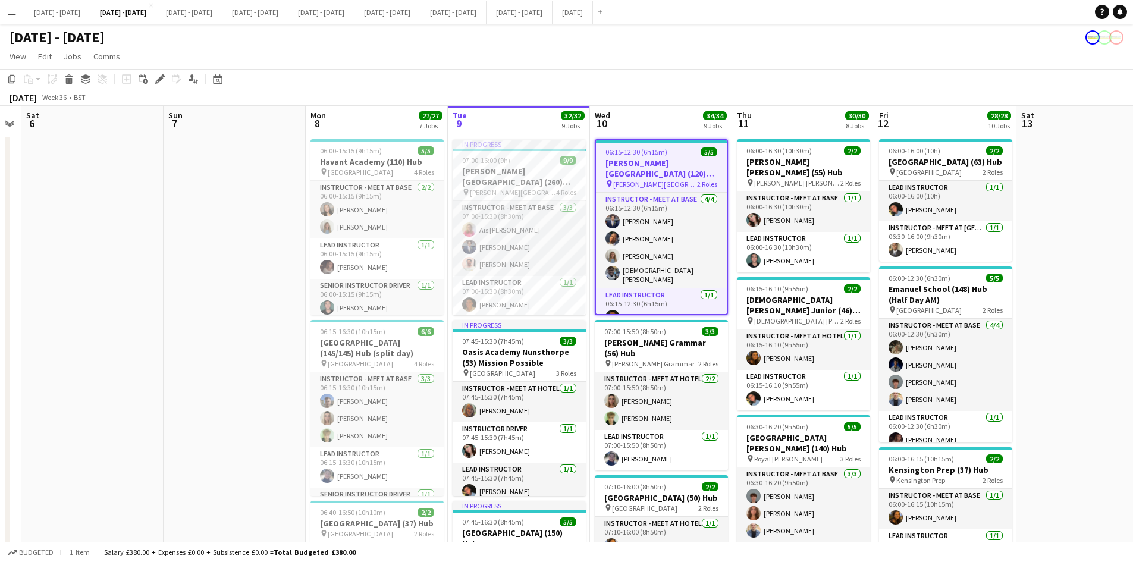
drag, startPoint x: 306, startPoint y: 205, endPoint x: 195, endPoint y: 207, distance: 111.9
click at [217, 8] on button "[DATE] - [DATE] Close" at bounding box center [189, 12] width 66 height 23
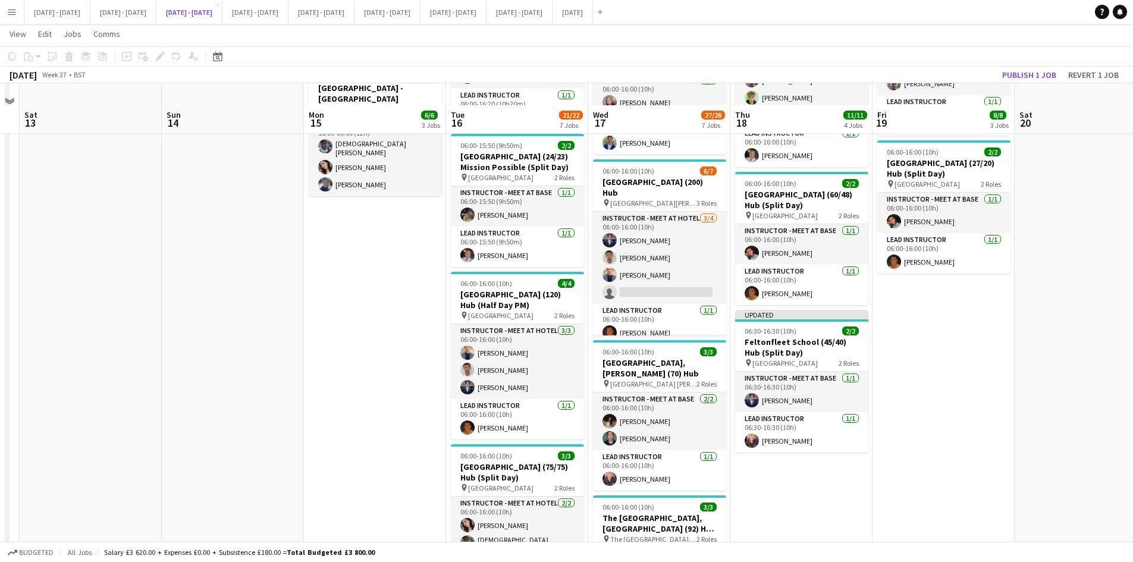
scroll to position [357, 0]
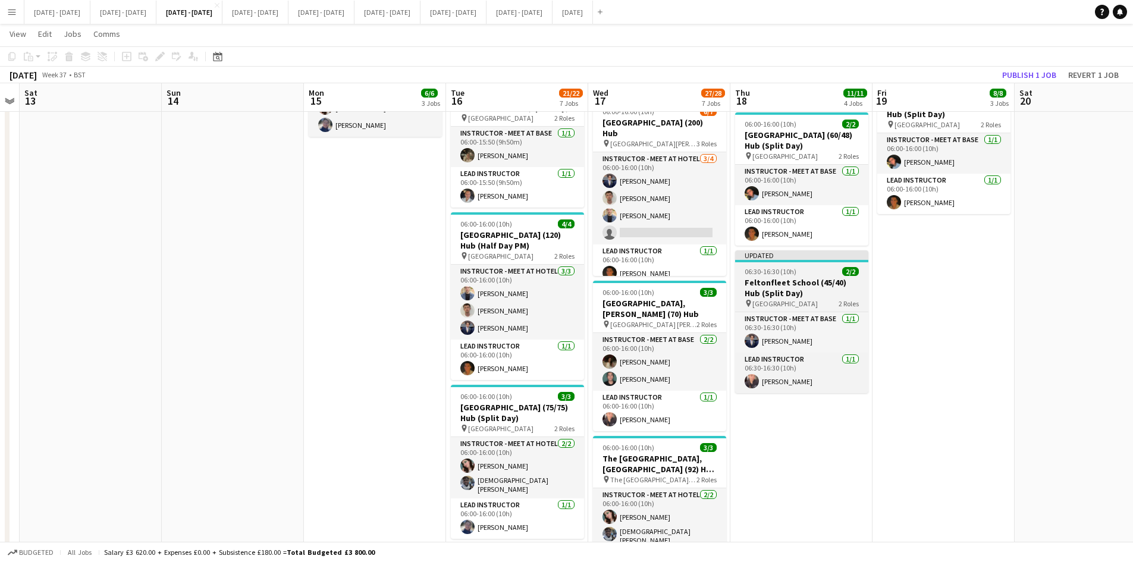
click at [813, 267] on div "06:30-16:30 (10h) 2/2" at bounding box center [801, 271] width 133 height 9
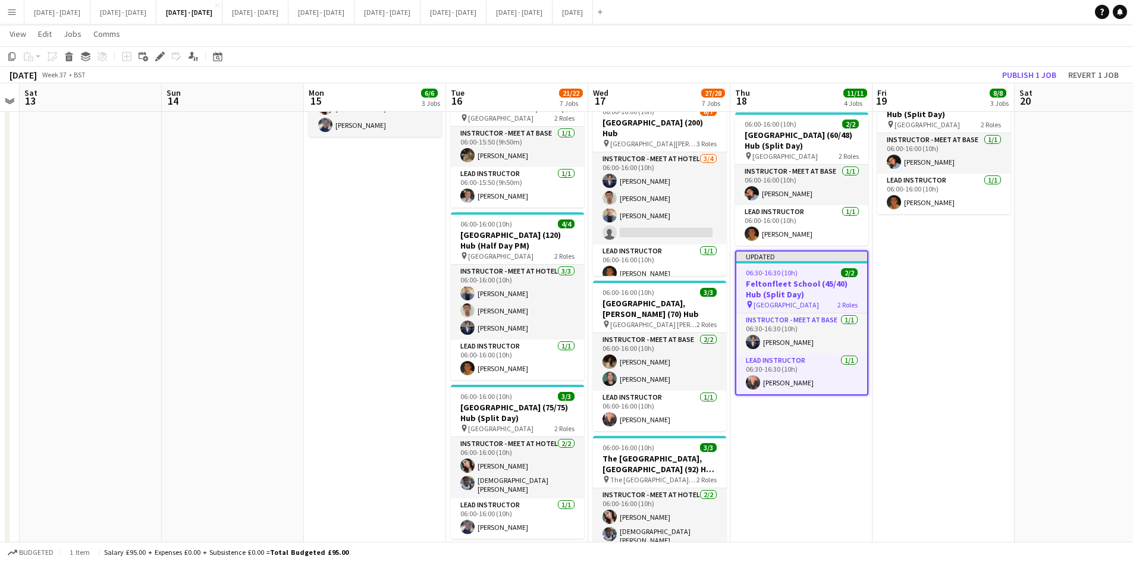
click at [813, 268] on div "06:30-16:30 (10h) 2/2" at bounding box center [802, 272] width 131 height 9
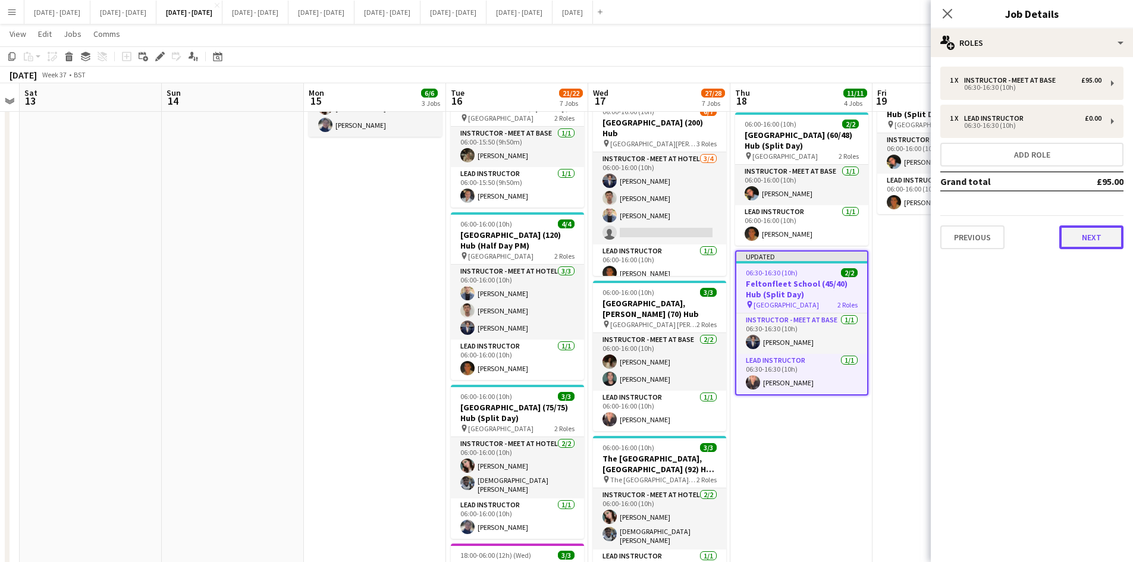
click at [1085, 242] on button "Next" at bounding box center [1092, 237] width 64 height 24
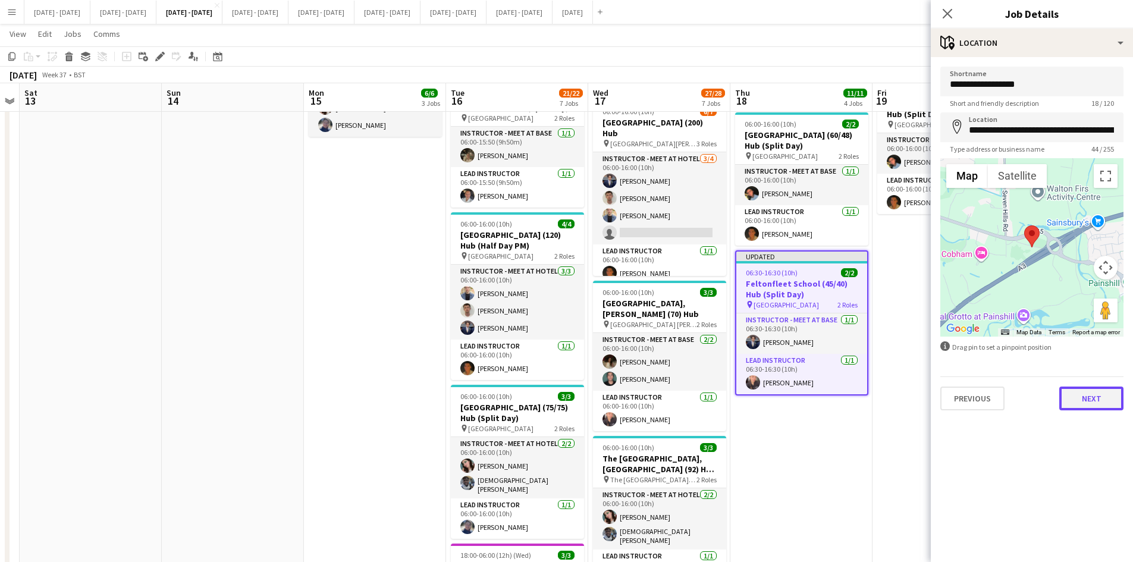
click at [1094, 396] on button "Next" at bounding box center [1092, 399] width 64 height 24
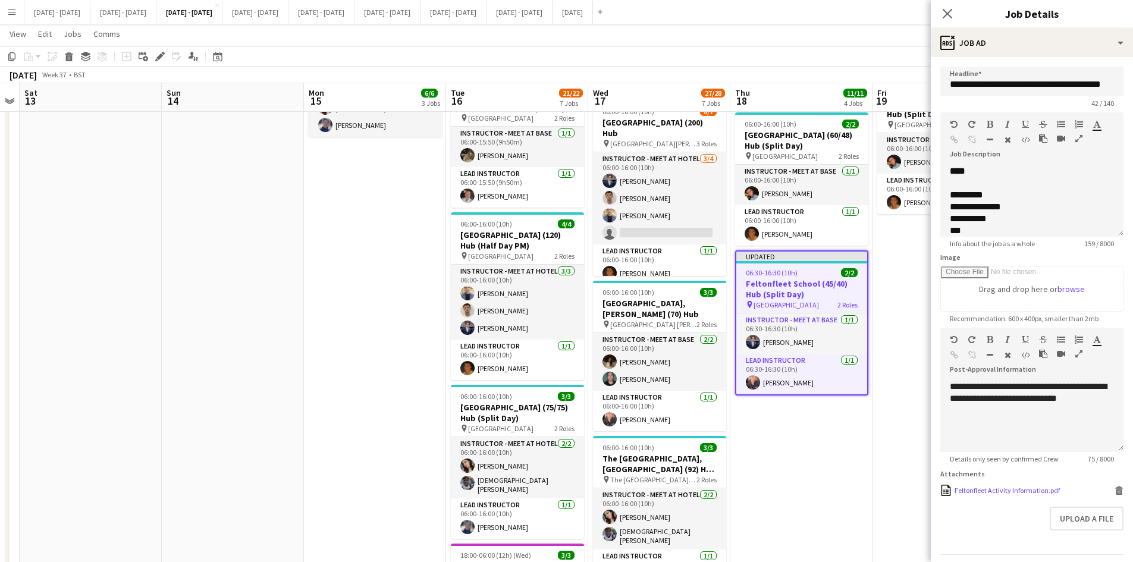
click at [1116, 489] on icon at bounding box center [1120, 487] width 8 height 3
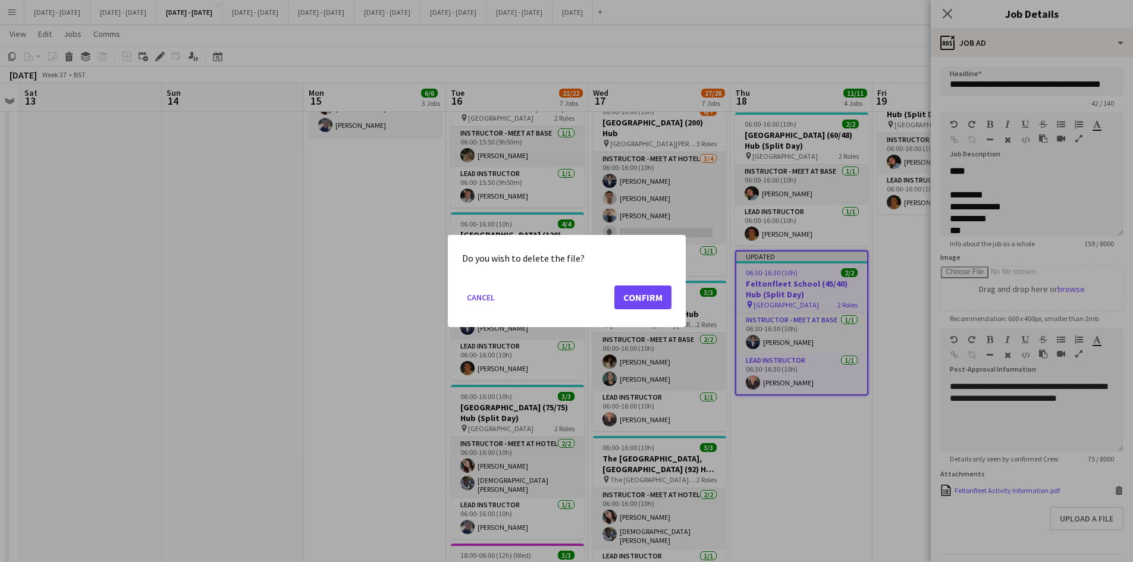
scroll to position [0, 0]
click at [646, 290] on button "Confirm" at bounding box center [643, 298] width 57 height 24
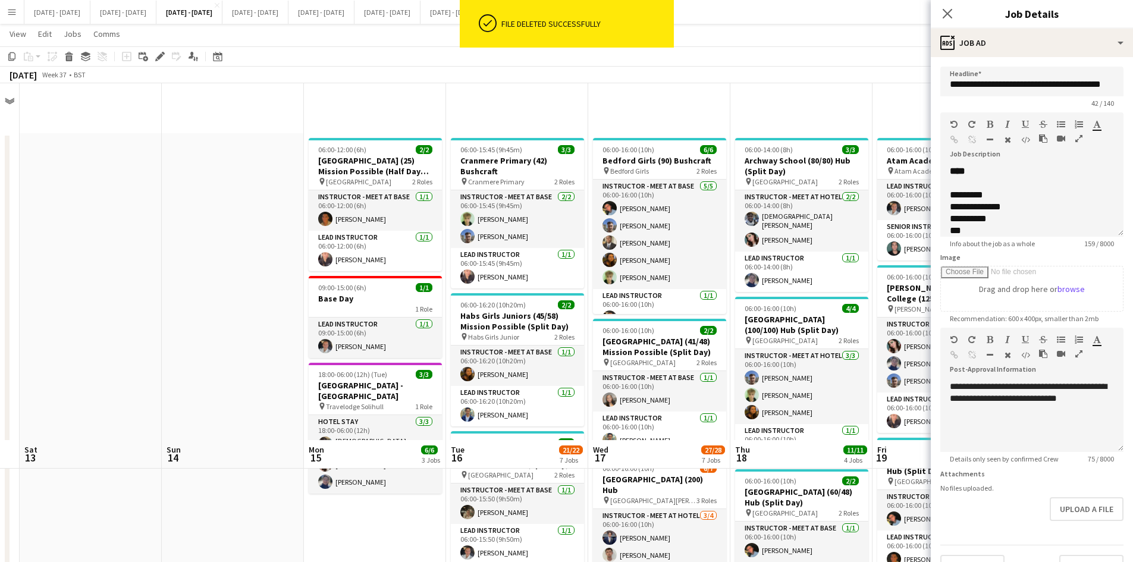
scroll to position [357, 0]
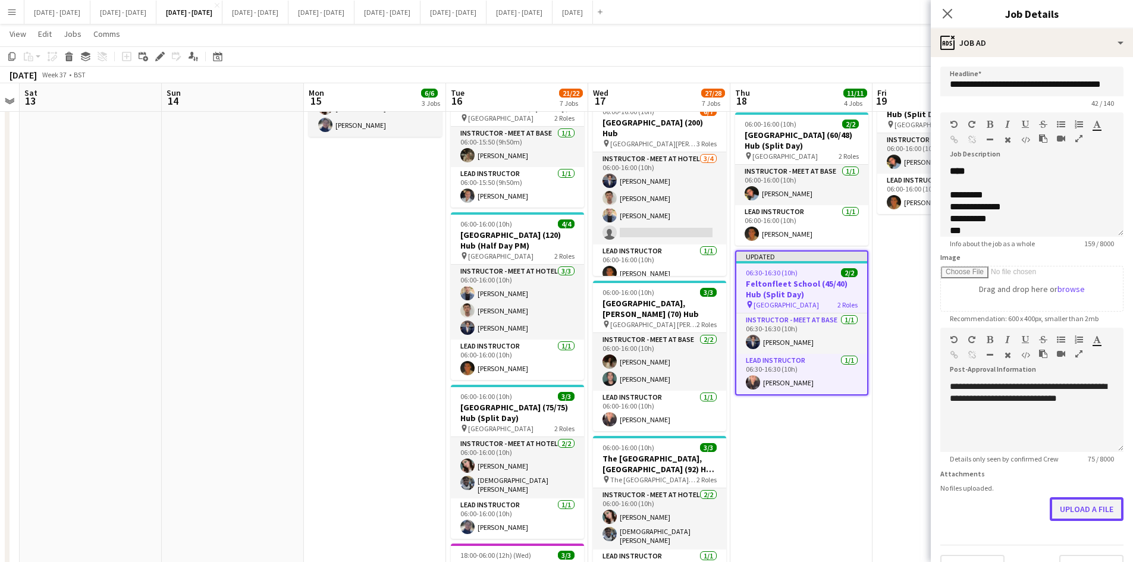
click at [1071, 505] on button "Upload a file" at bounding box center [1087, 509] width 74 height 24
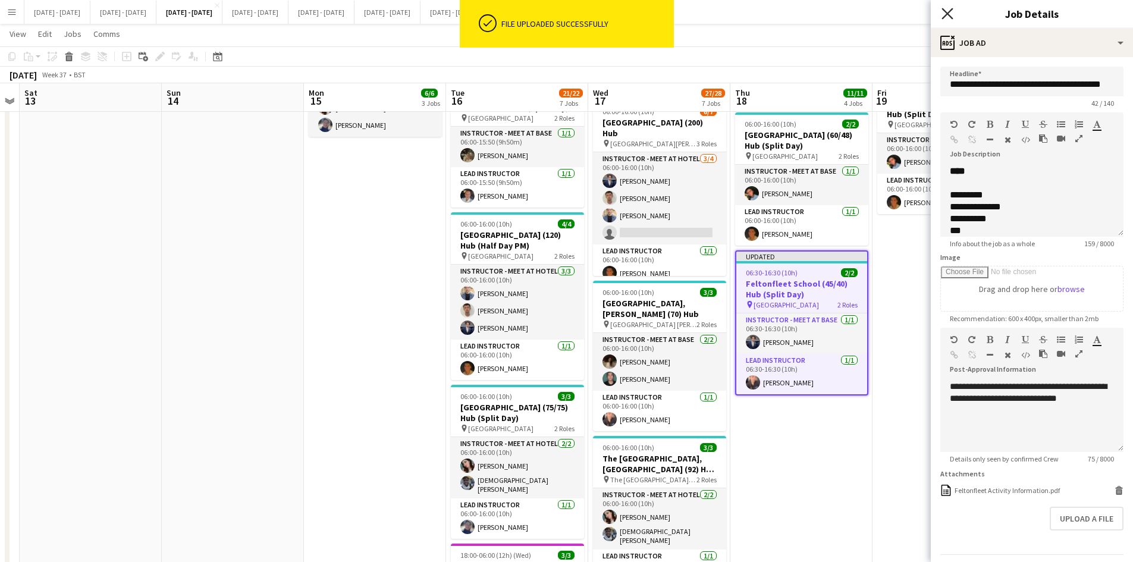
click at [947, 12] on icon at bounding box center [947, 13] width 11 height 11
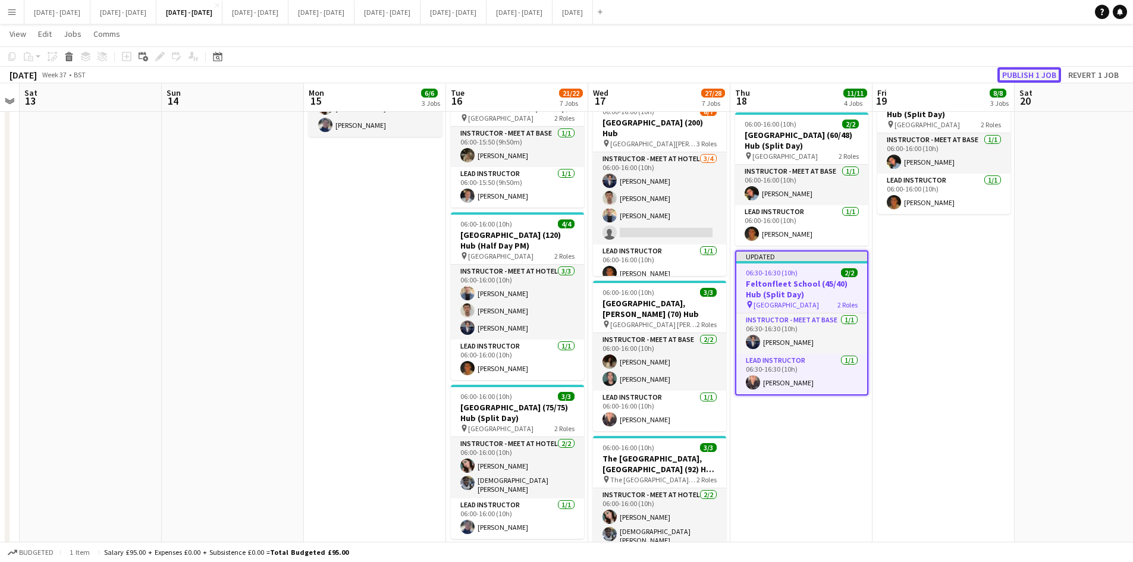
click at [1010, 74] on button "Publish 1 job" at bounding box center [1030, 74] width 64 height 15
